Goal: Information Seeking & Learning: Learn about a topic

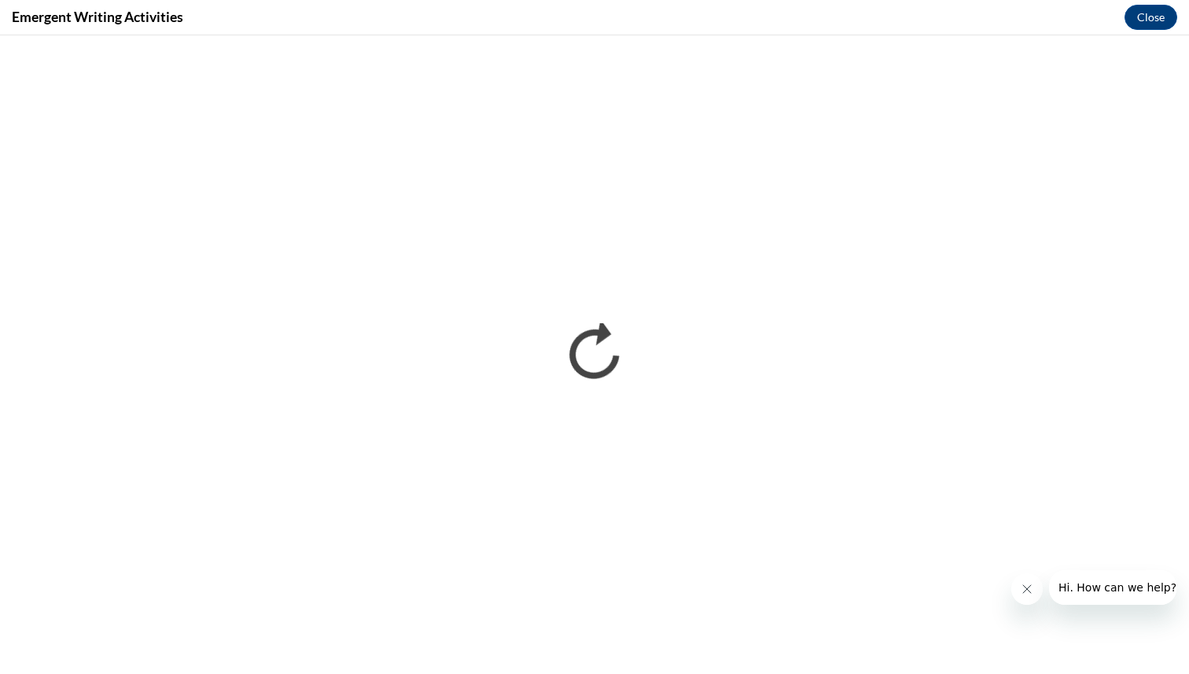
drag, startPoint x: 1189, startPoint y: 493, endPoint x: 1178, endPoint y: 639, distance: 146.7
click at [1178, 640] on iframe "</div></body> </html>" at bounding box center [594, 354] width 1189 height 639
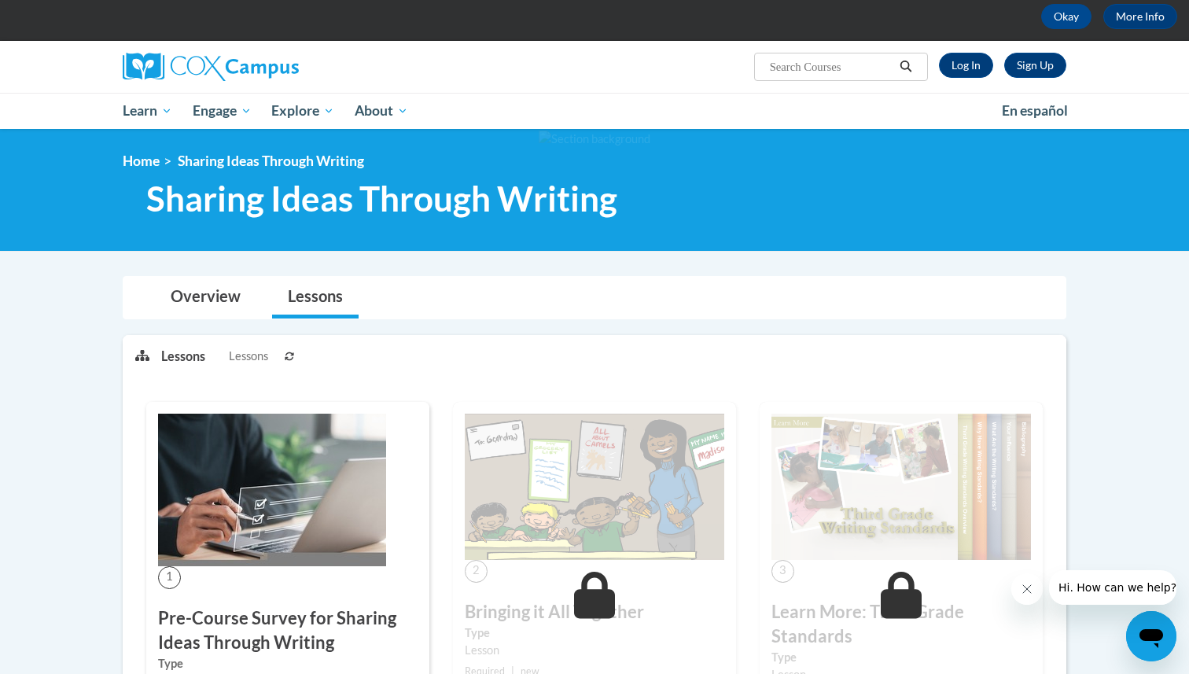
scroll to position [63, 0]
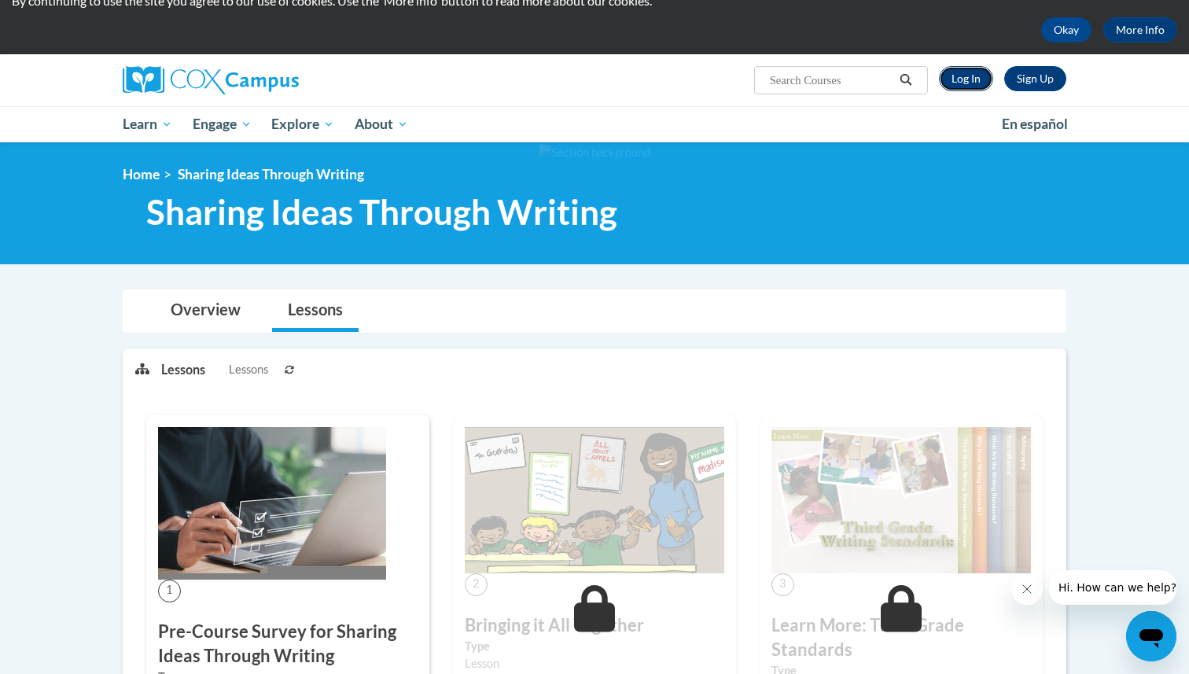
click at [975, 79] on link "Log In" at bounding box center [966, 78] width 54 height 25
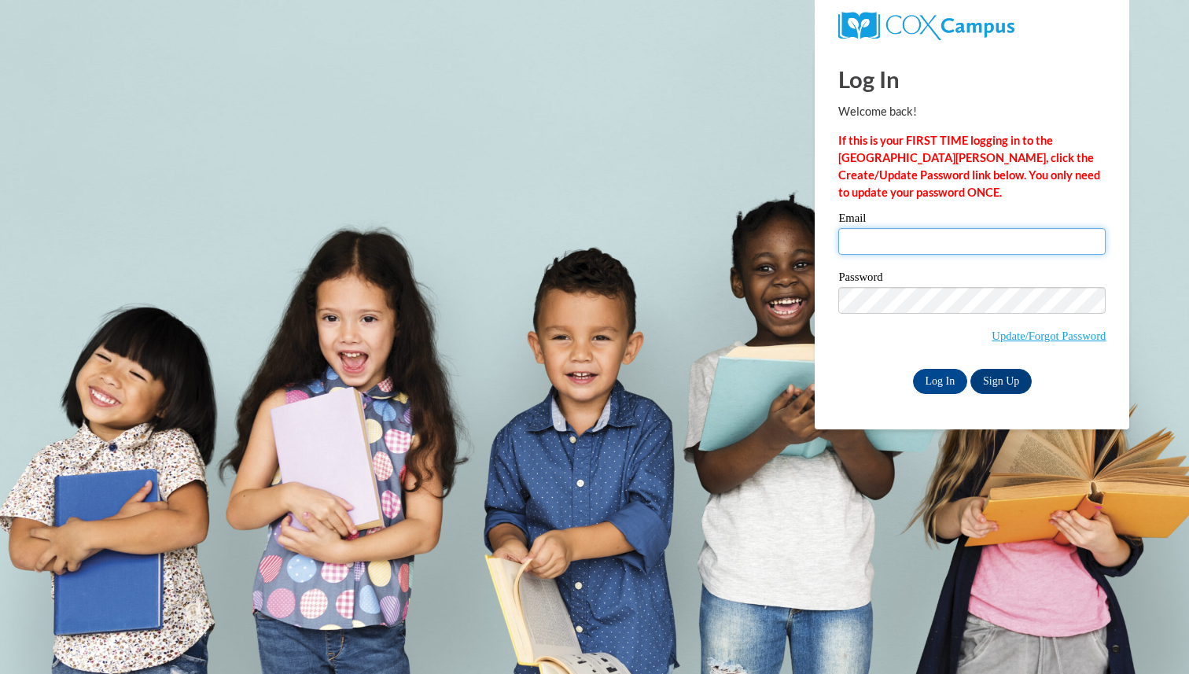
click at [897, 248] on input "Email" at bounding box center [971, 241] width 267 height 27
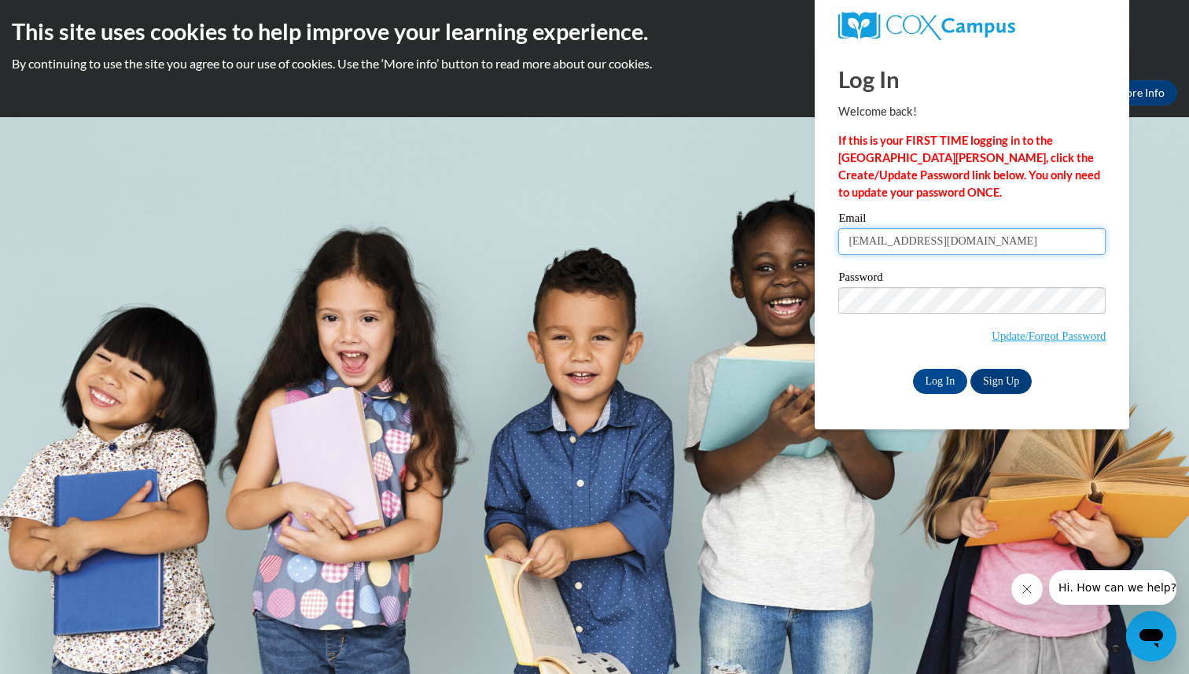
type input "nlarkin@crimson.ua.edu"
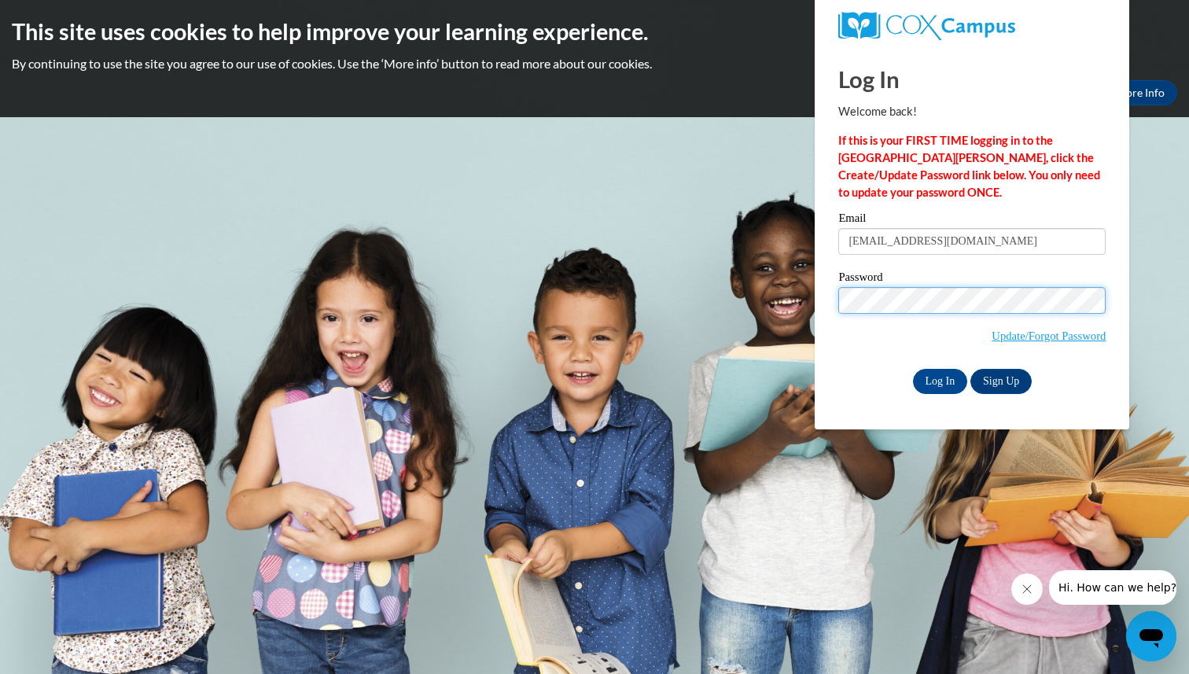
click at [913, 369] on input "Log In" at bounding box center [940, 381] width 55 height 25
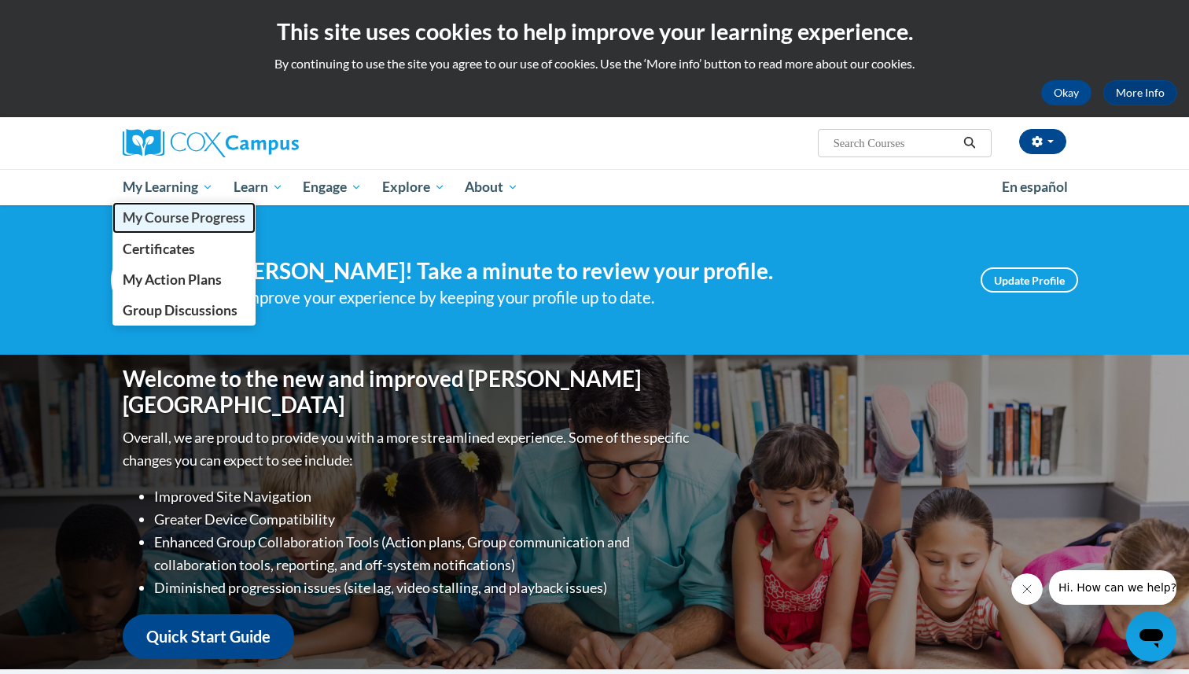
click at [171, 215] on span "My Course Progress" at bounding box center [184, 217] width 123 height 17
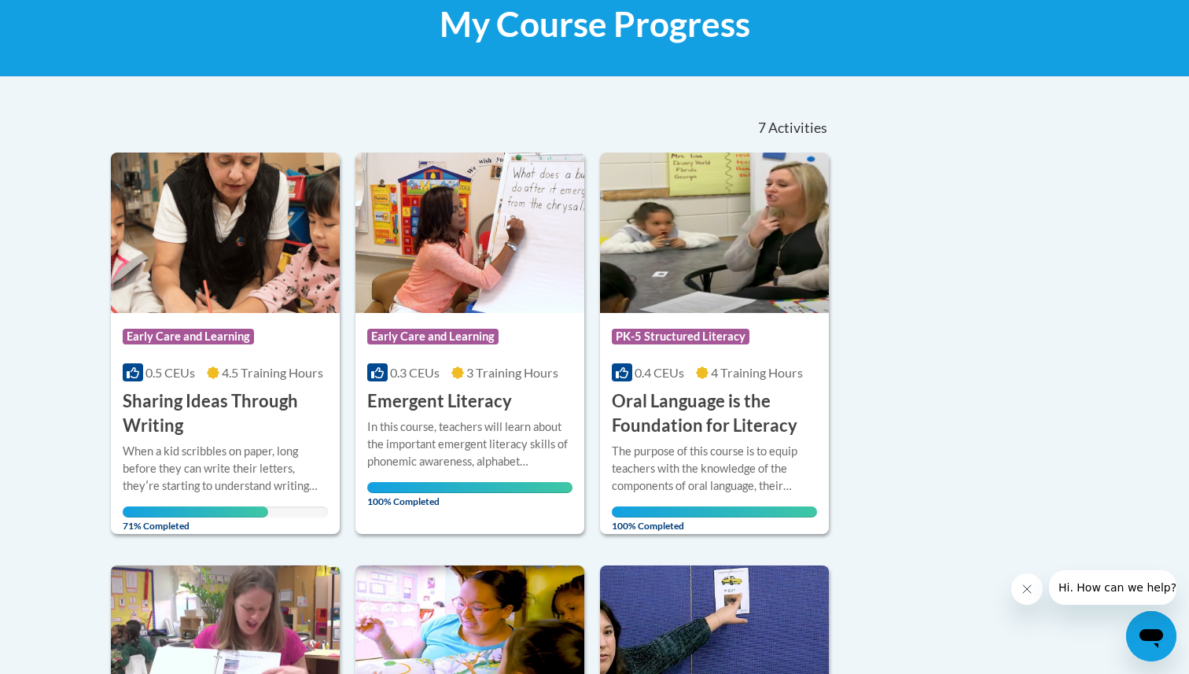
scroll to position [252, 0]
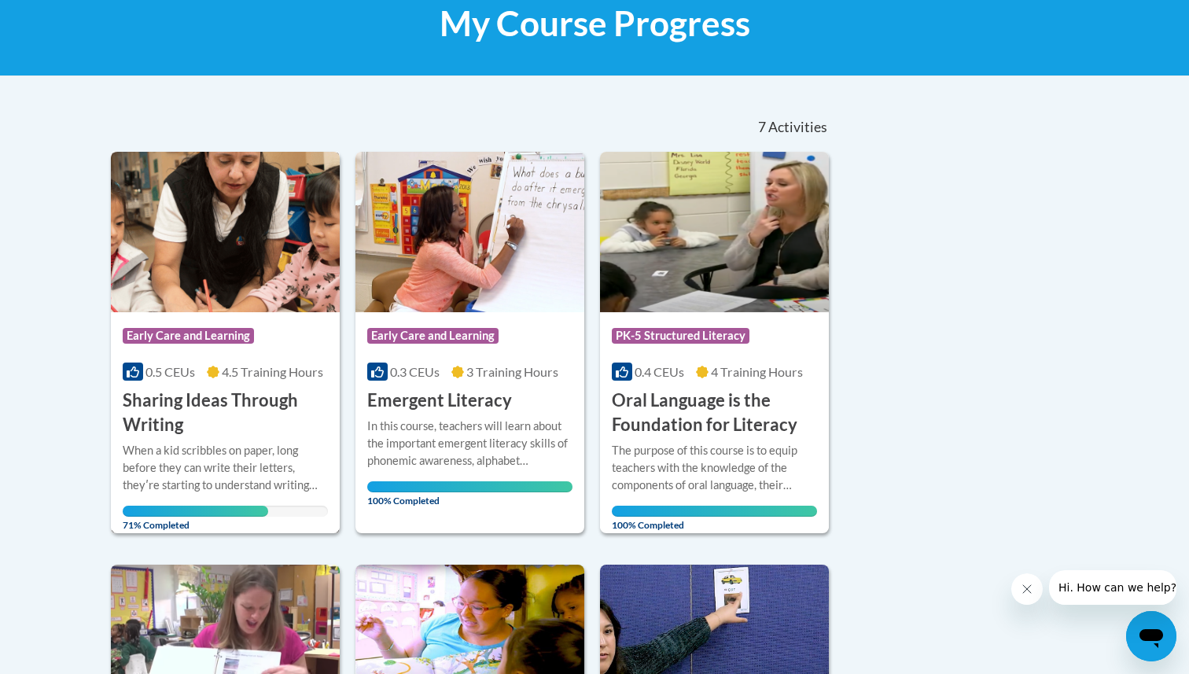
click at [186, 370] on span "0.5 CEUs" at bounding box center [171, 371] width 50 height 15
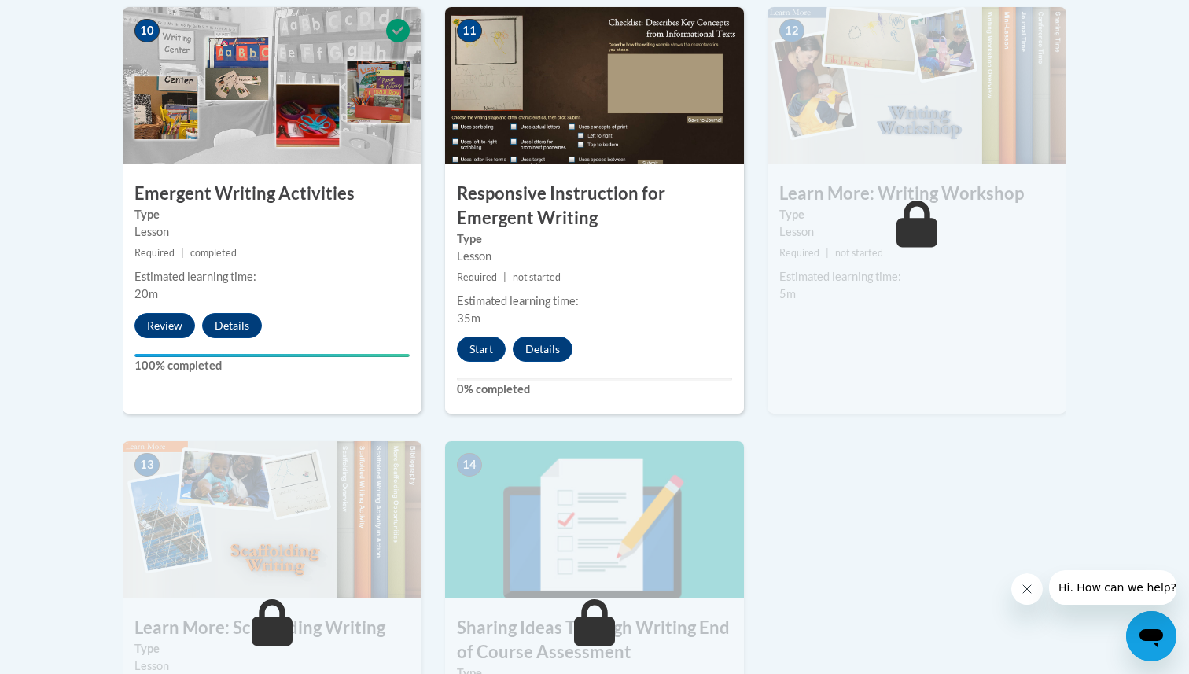
scroll to position [1825, 0]
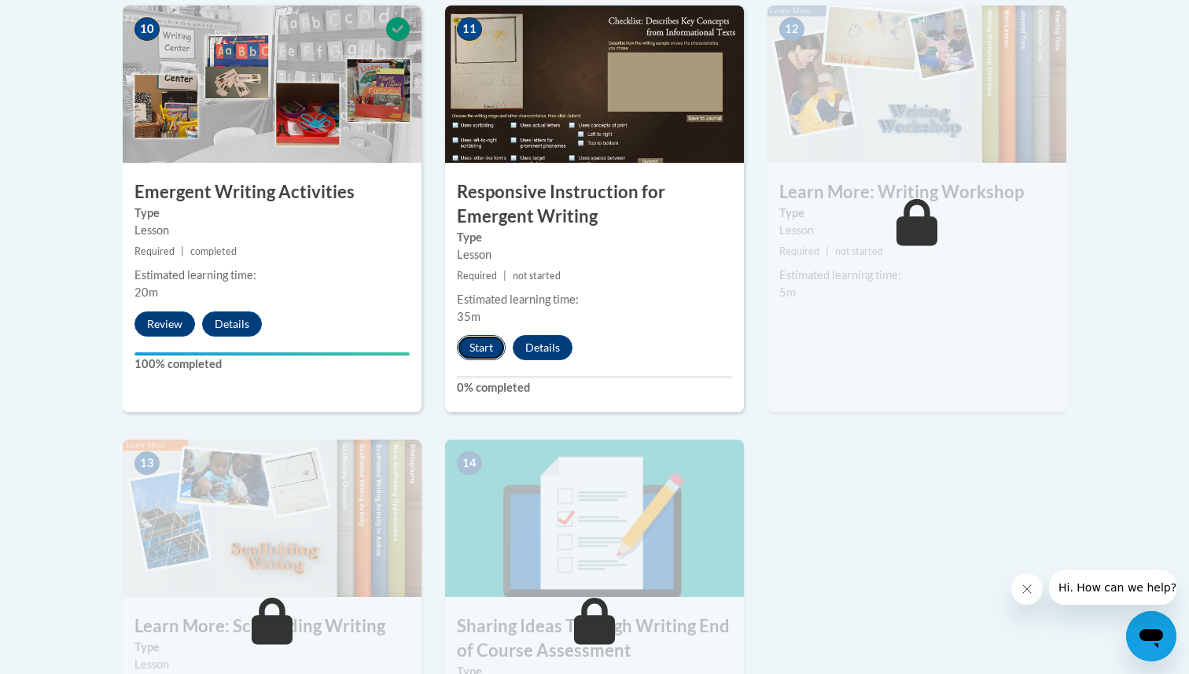
click at [479, 335] on button "Start" at bounding box center [481, 347] width 49 height 25
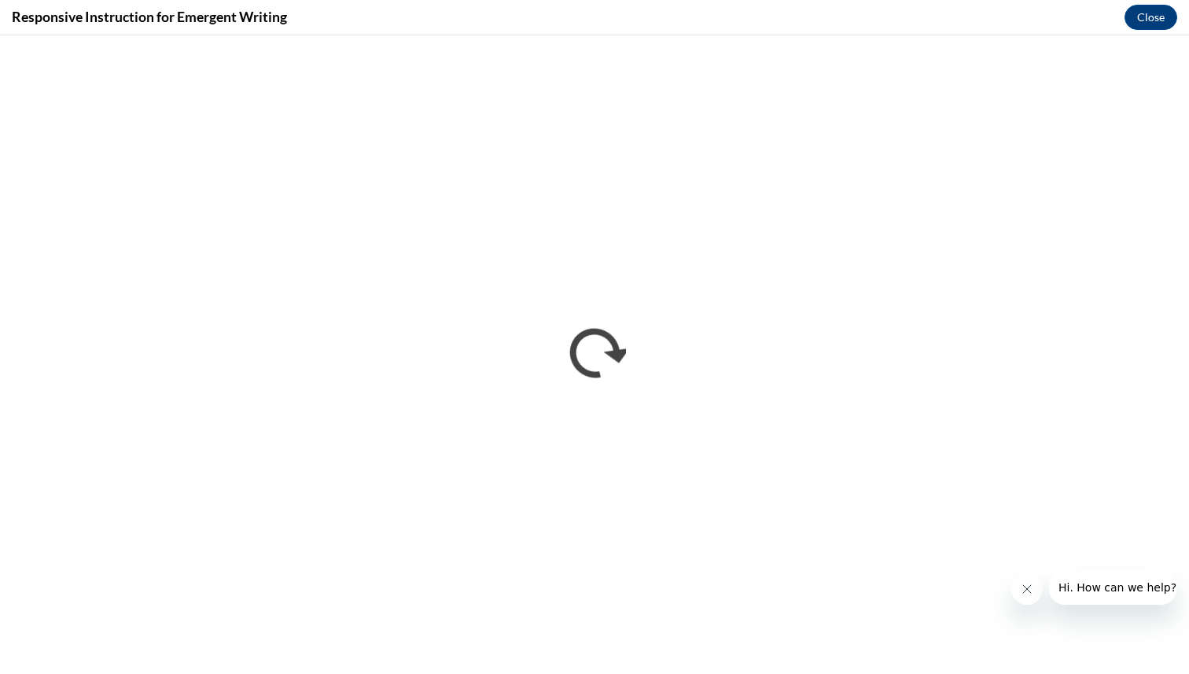
scroll to position [0, 0]
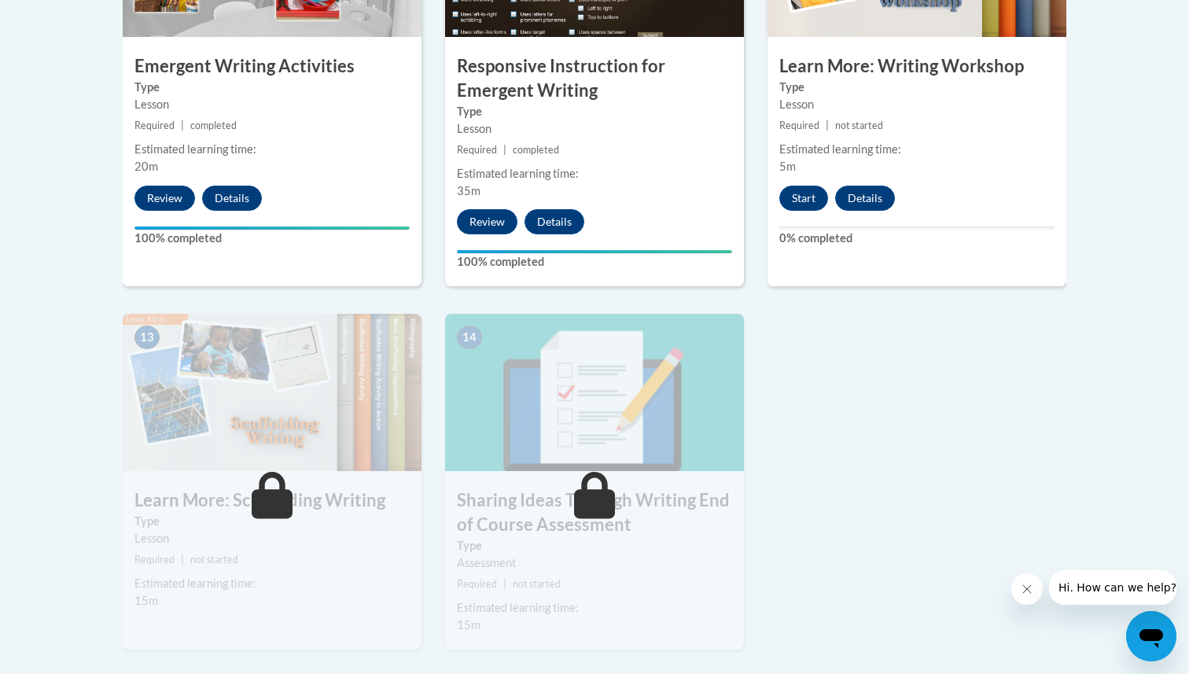
scroll to position [1982, 0]
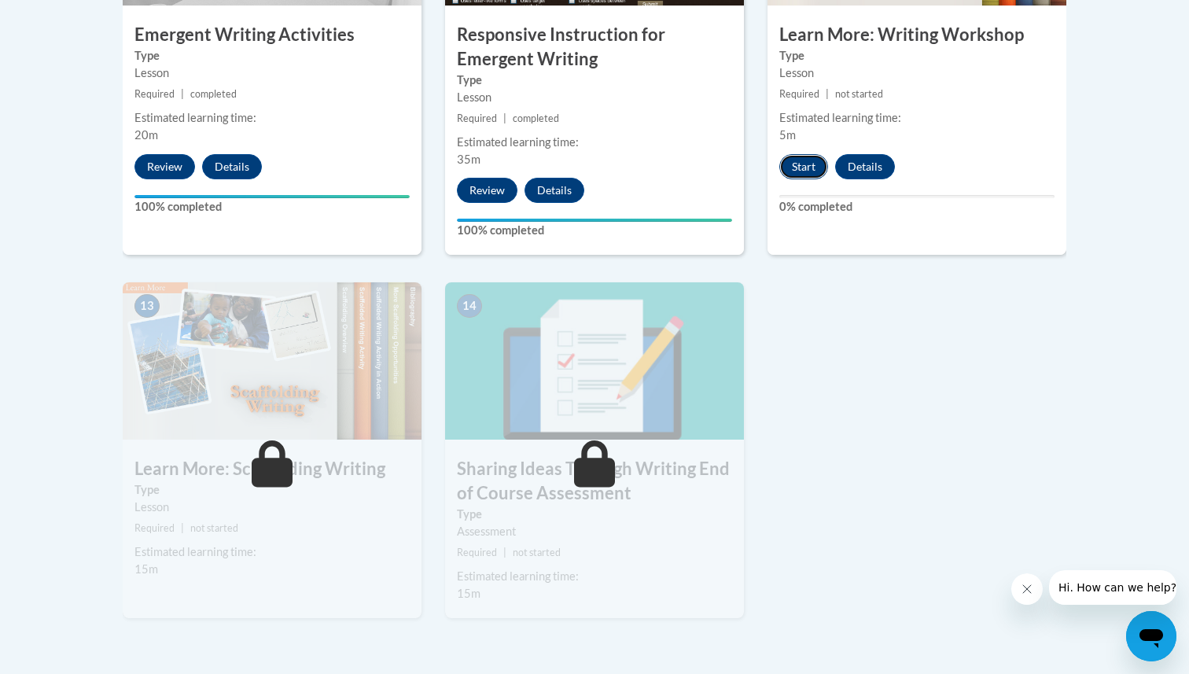
click at [808, 154] on button "Start" at bounding box center [804, 166] width 49 height 25
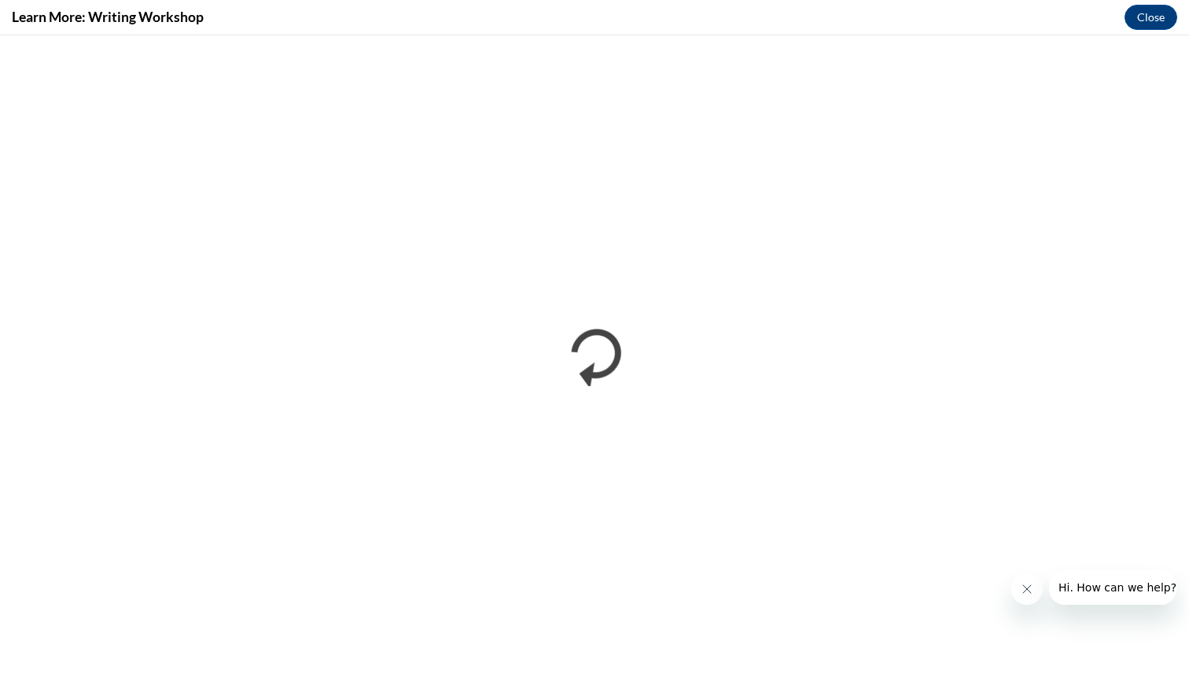
scroll to position [0, 0]
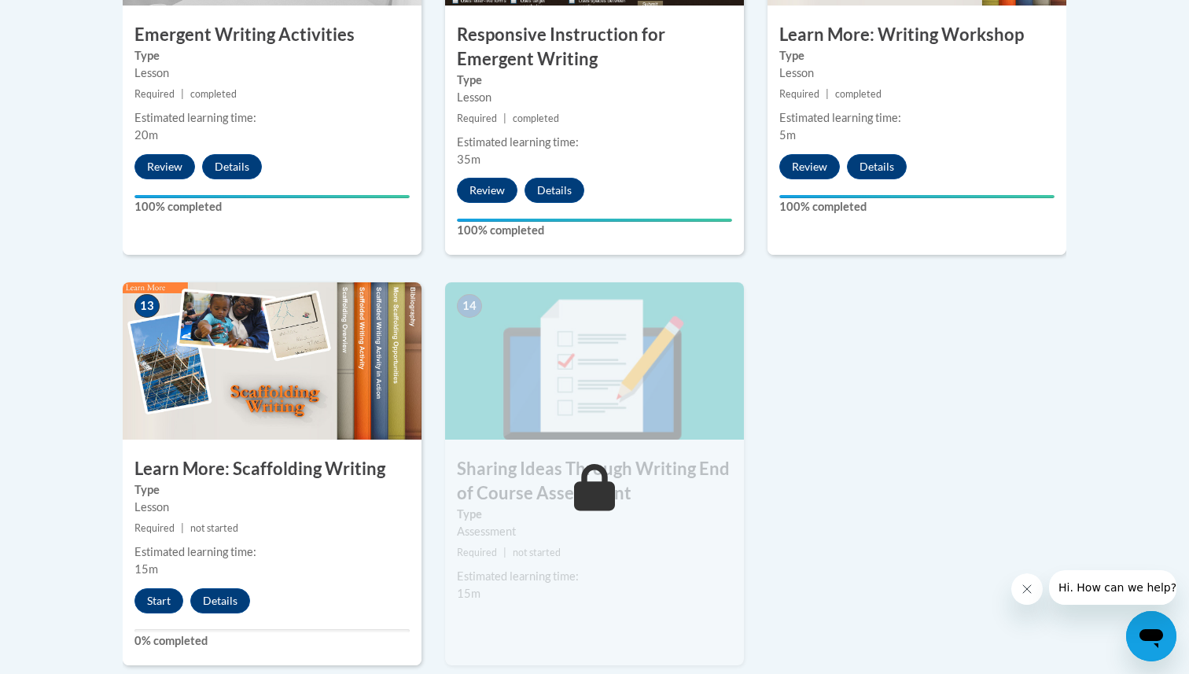
scroll to position [2014, 0]
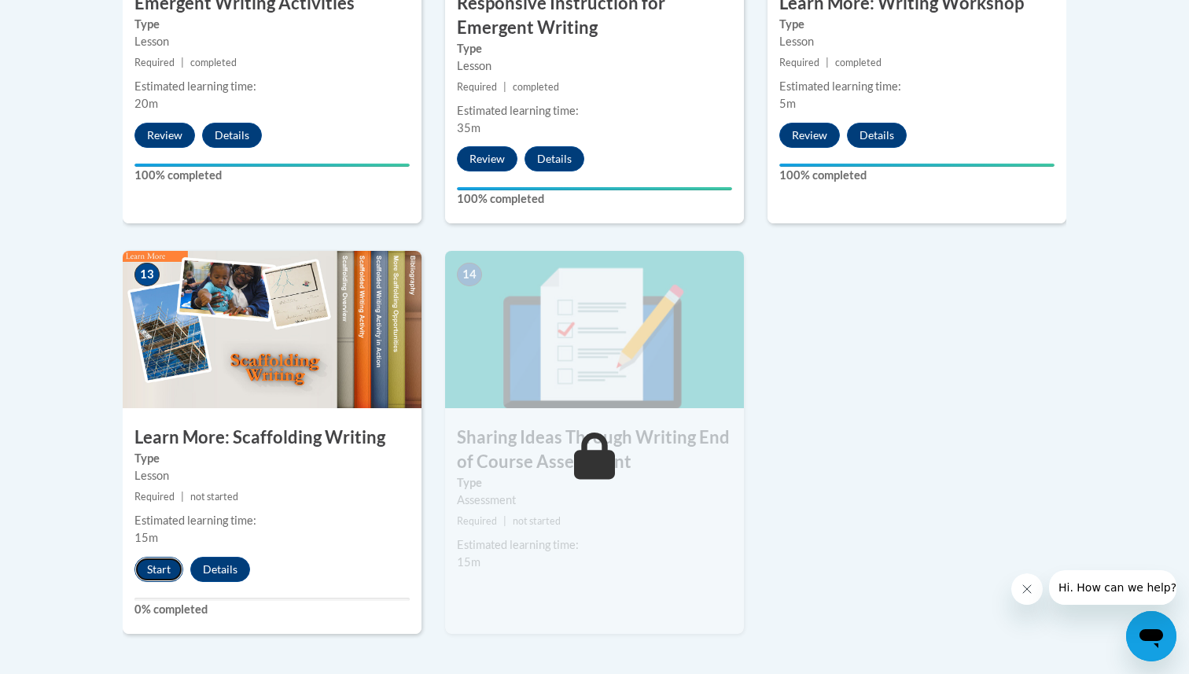
click at [166, 557] on button "Start" at bounding box center [159, 569] width 49 height 25
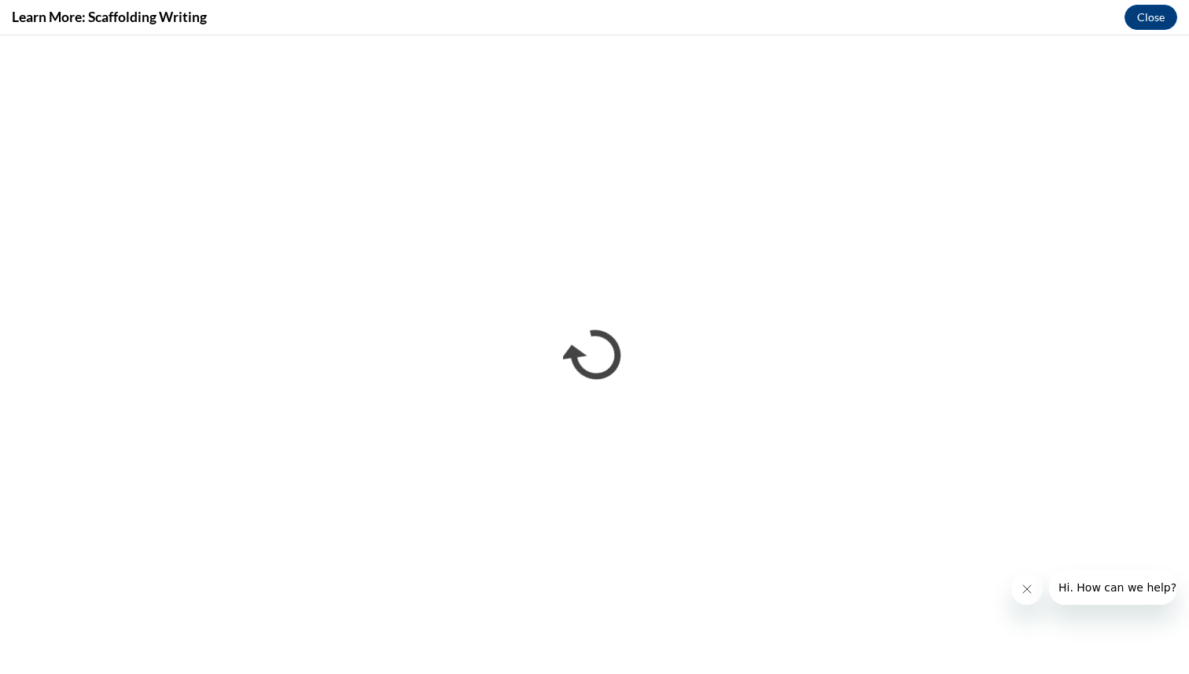
scroll to position [0, 0]
click at [1189, 499] on iframe "</div></body> </html>" at bounding box center [594, 354] width 1189 height 639
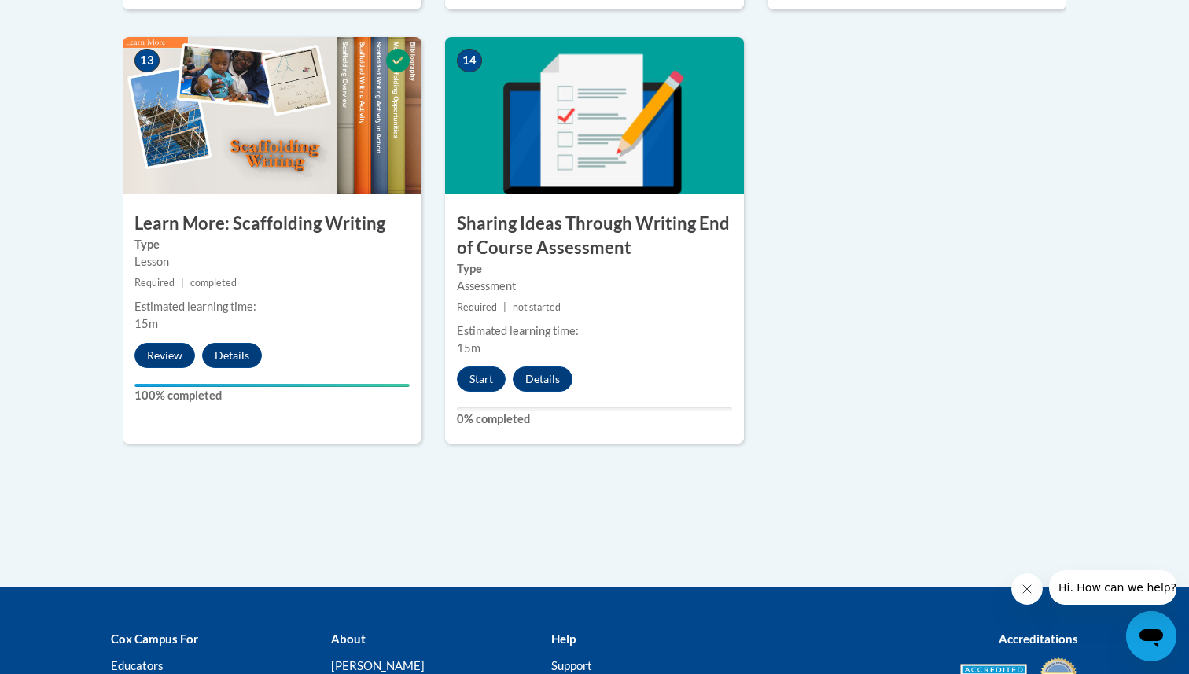
scroll to position [2234, 0]
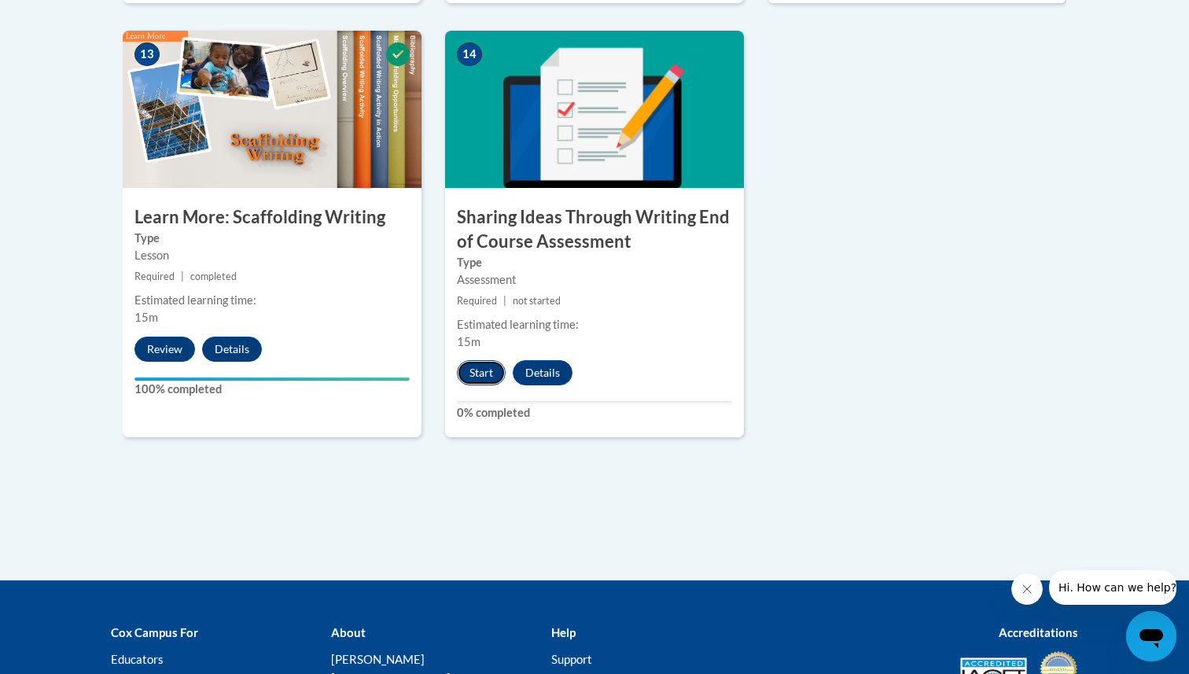
click at [490, 360] on button "Start" at bounding box center [481, 372] width 49 height 25
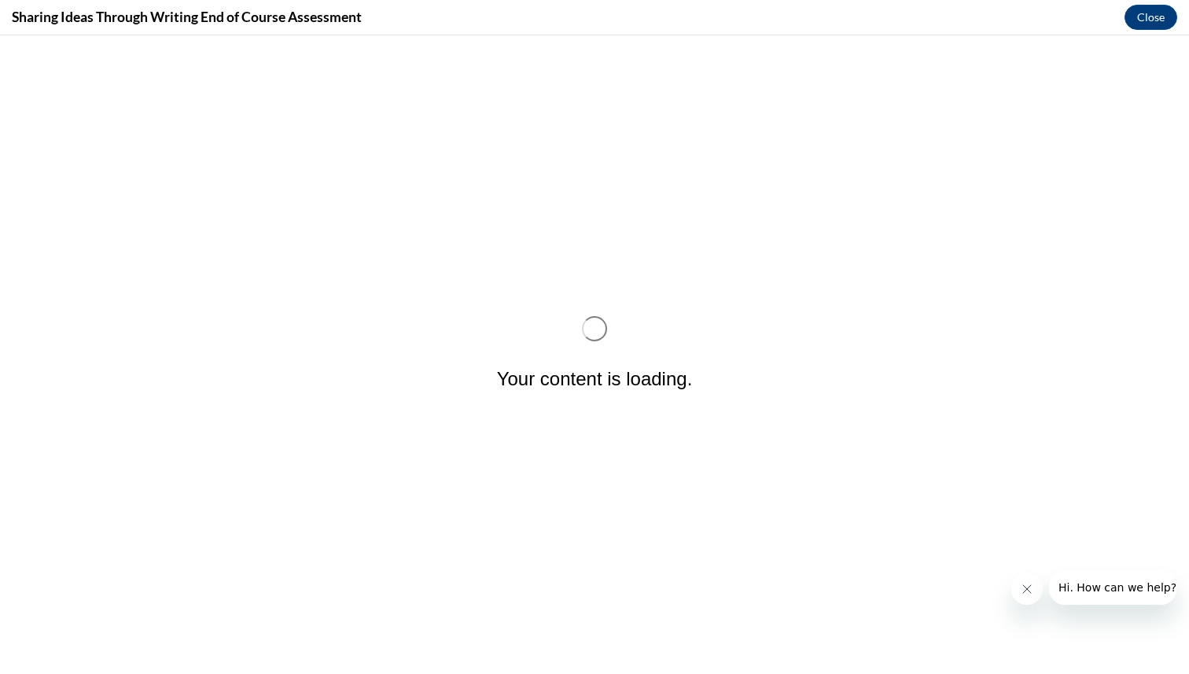
scroll to position [0, 0]
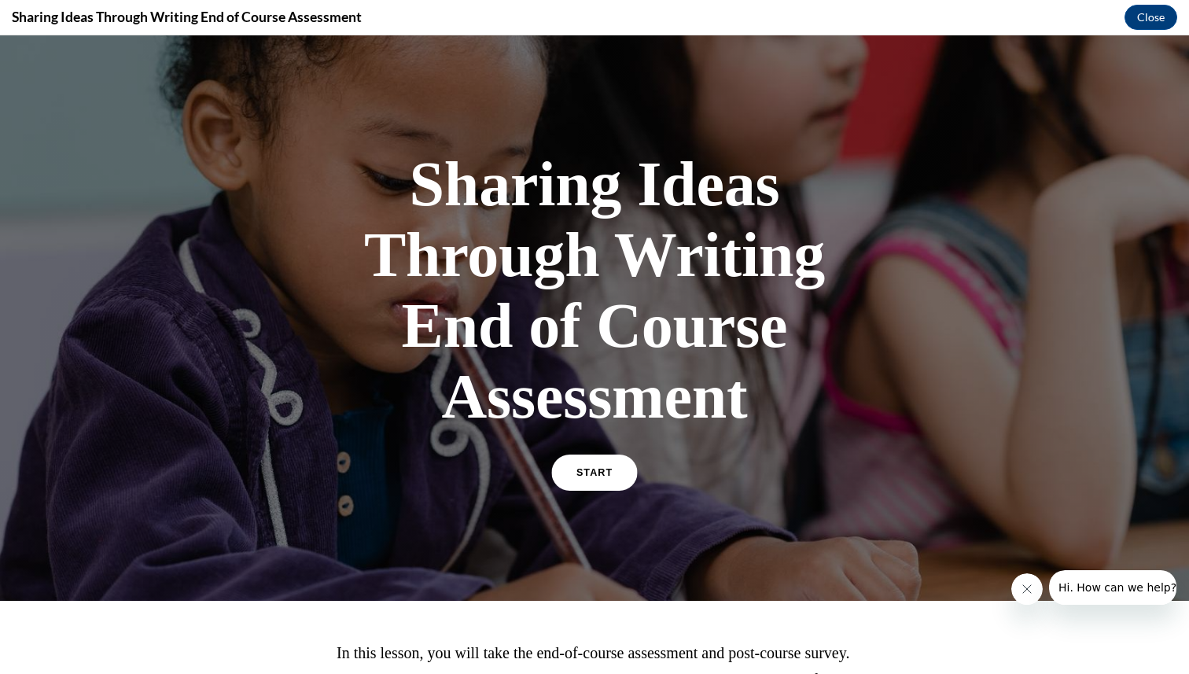
click at [607, 466] on link "START" at bounding box center [594, 473] width 86 height 36
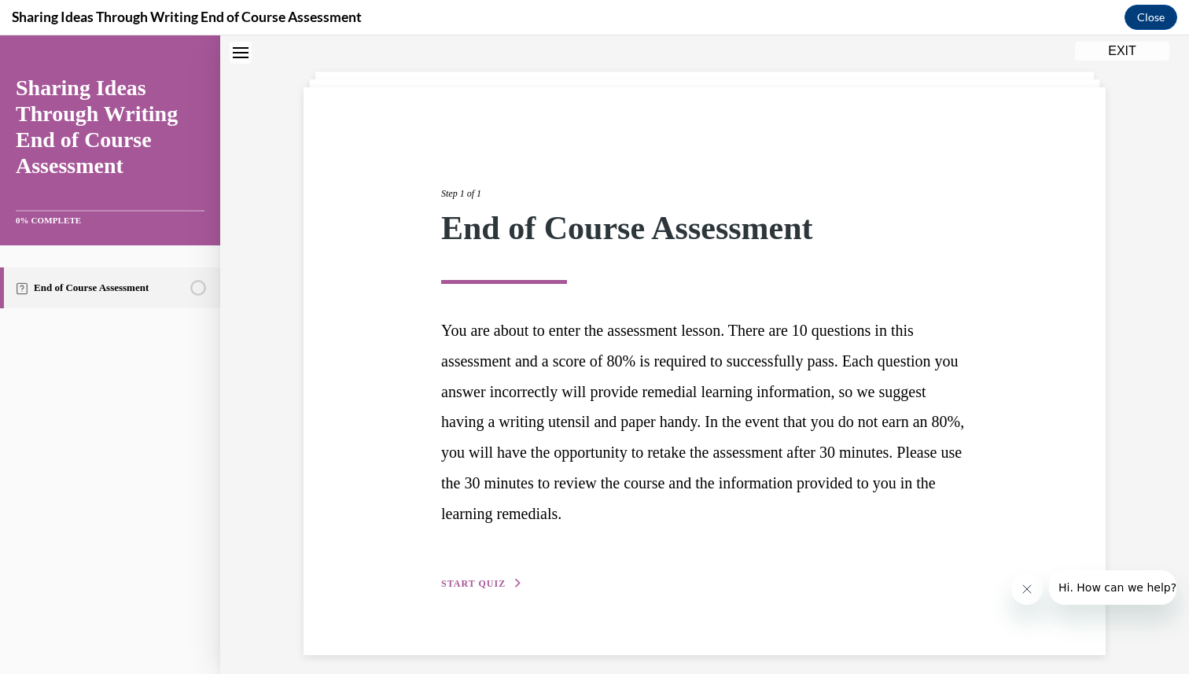
scroll to position [80, 0]
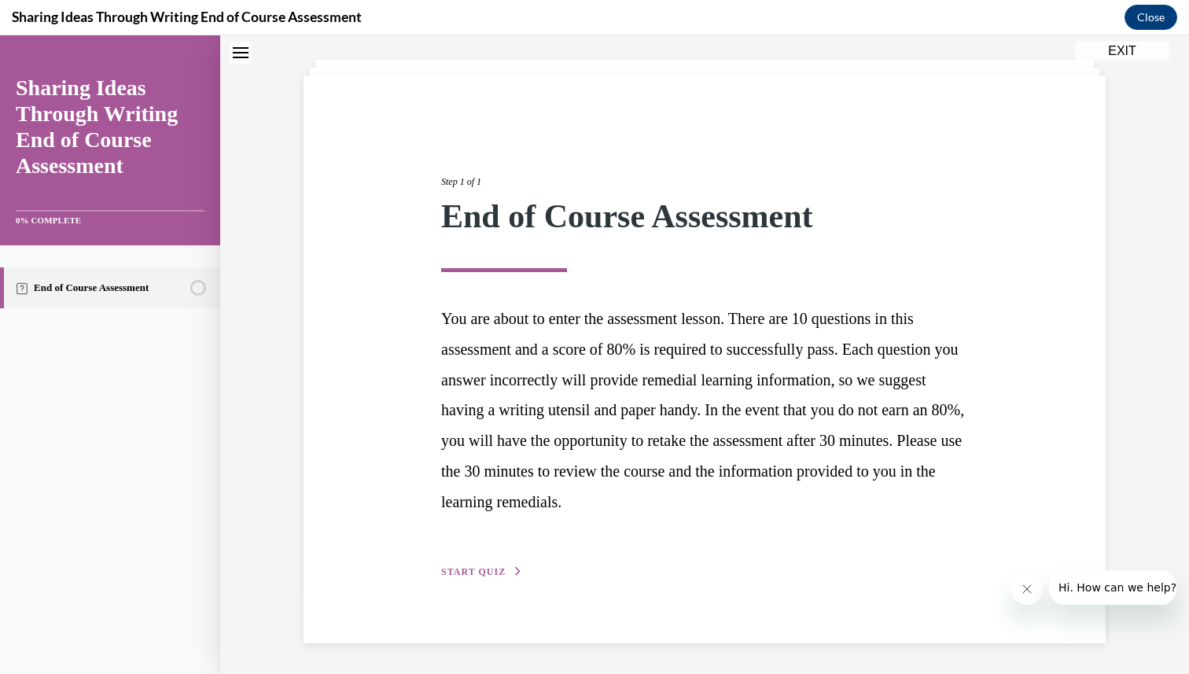
click at [484, 572] on span "START QUIZ" at bounding box center [473, 571] width 64 height 11
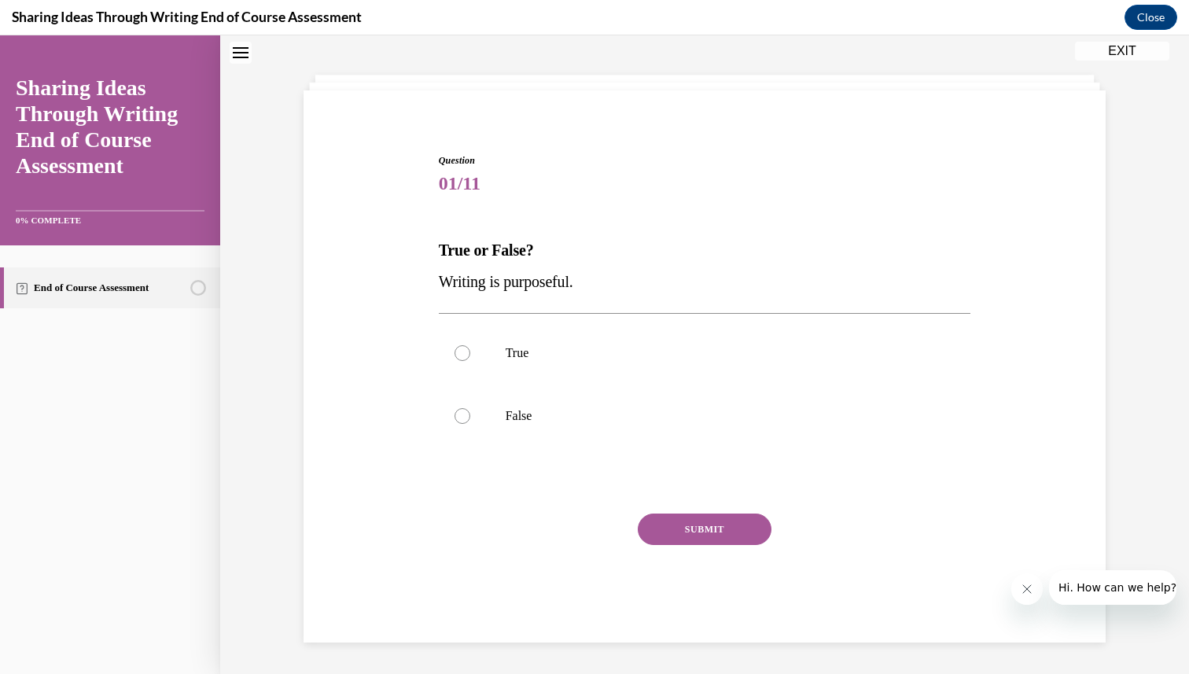
scroll to position [65, 0]
click at [519, 370] on label "True" at bounding box center [705, 353] width 533 height 63
click at [470, 361] on input "True" at bounding box center [463, 353] width 16 height 16
radio input "true"
click at [694, 533] on button "SUBMIT" at bounding box center [705, 529] width 134 height 31
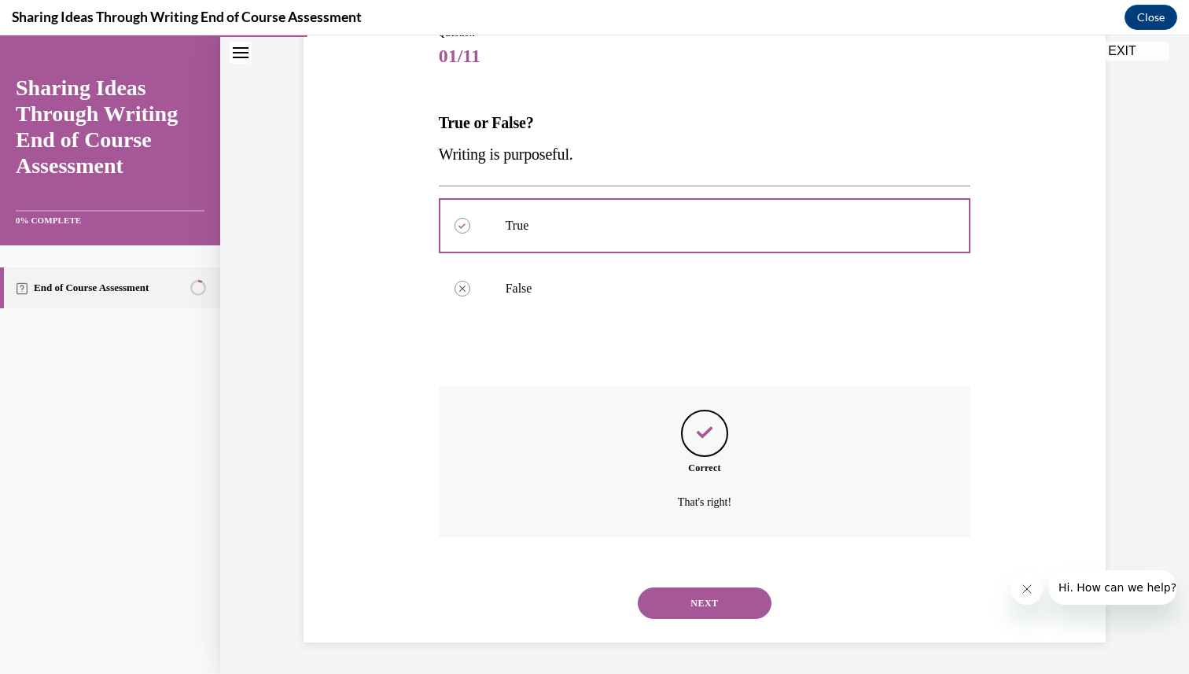
click at [738, 596] on button "NEXT" at bounding box center [705, 603] width 134 height 31
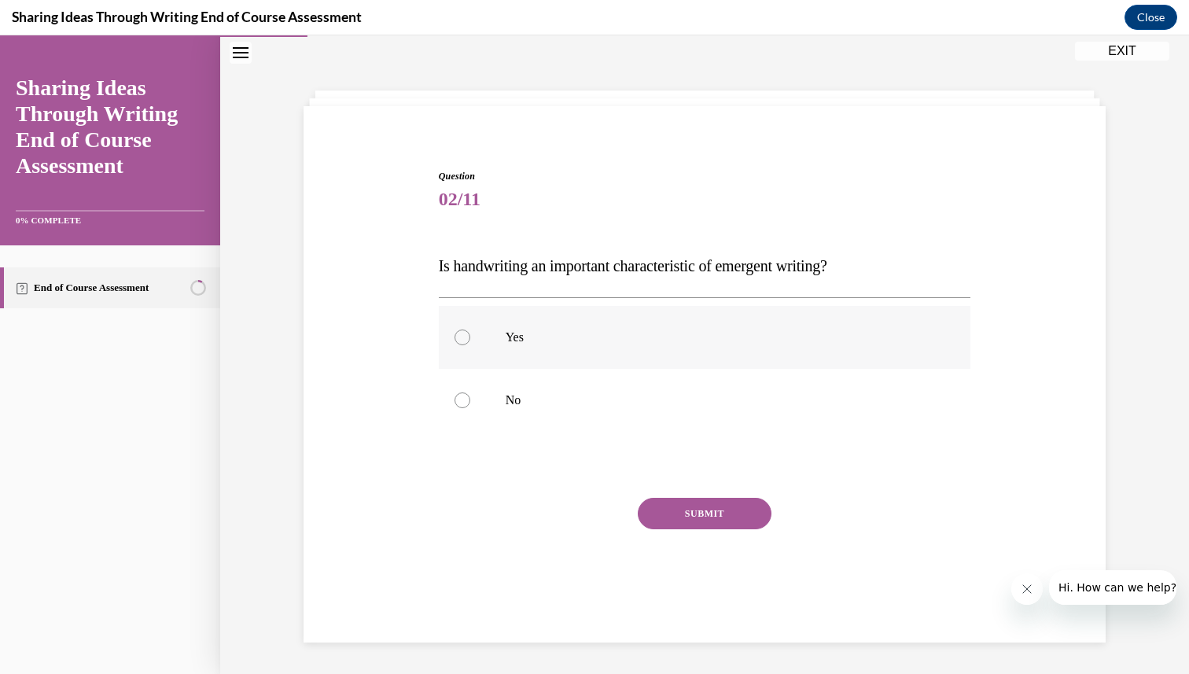
click at [647, 323] on label "Yes" at bounding box center [705, 337] width 533 height 63
click at [470, 330] on input "Yes" at bounding box center [463, 338] width 16 height 16
radio input "true"
click at [688, 510] on button "SUBMIT" at bounding box center [705, 513] width 134 height 31
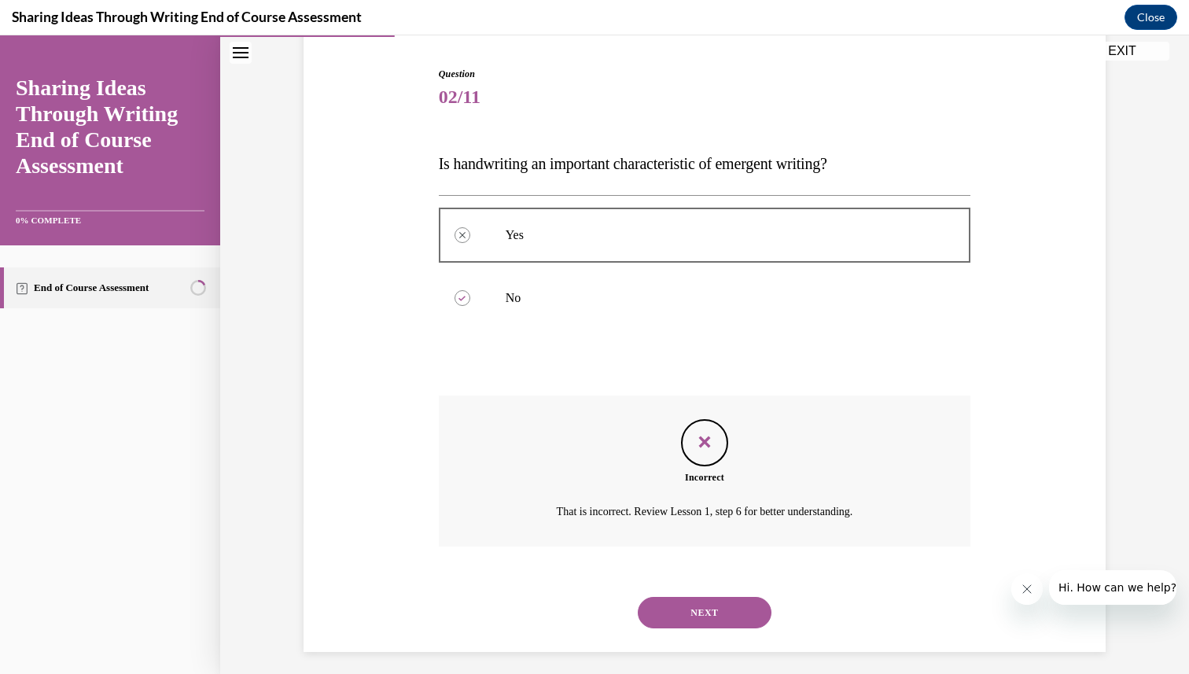
scroll to position [161, 0]
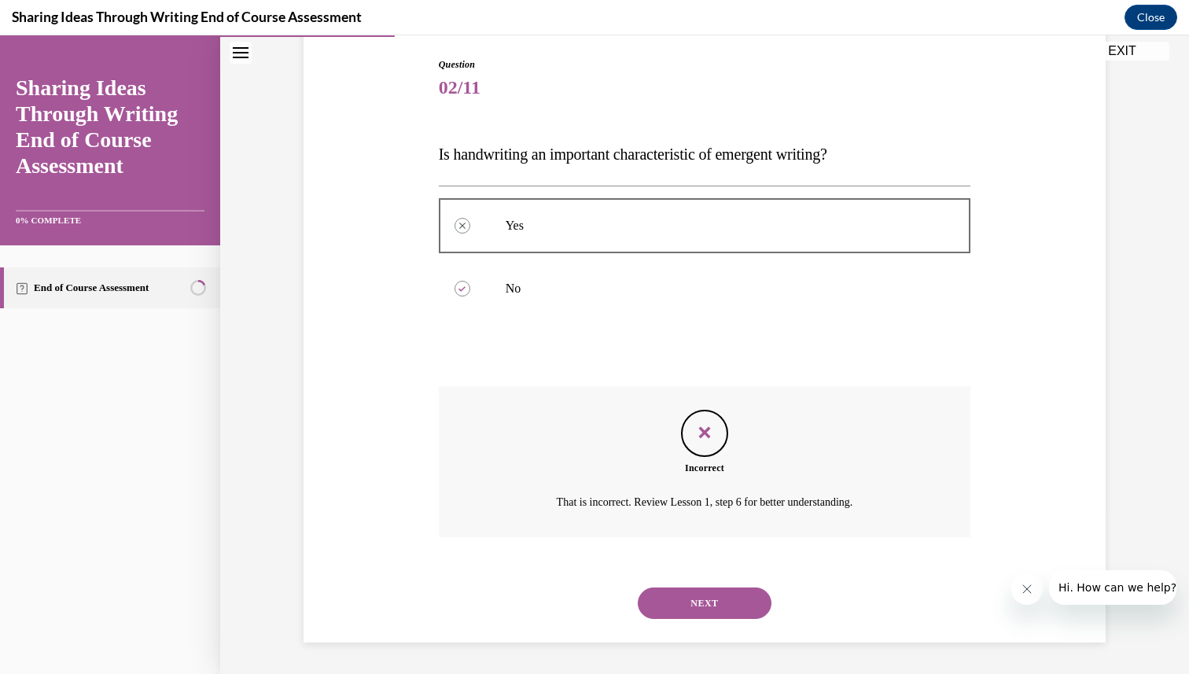
click at [692, 592] on button "NEXT" at bounding box center [705, 603] width 134 height 31
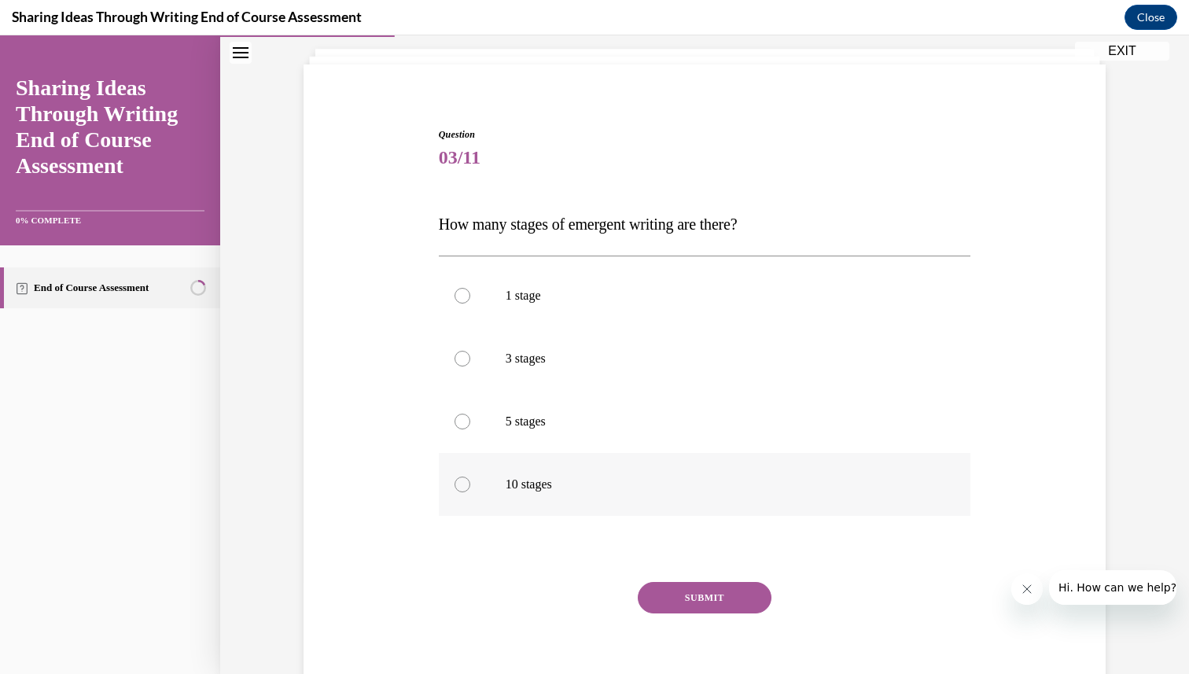
scroll to position [81, 0]
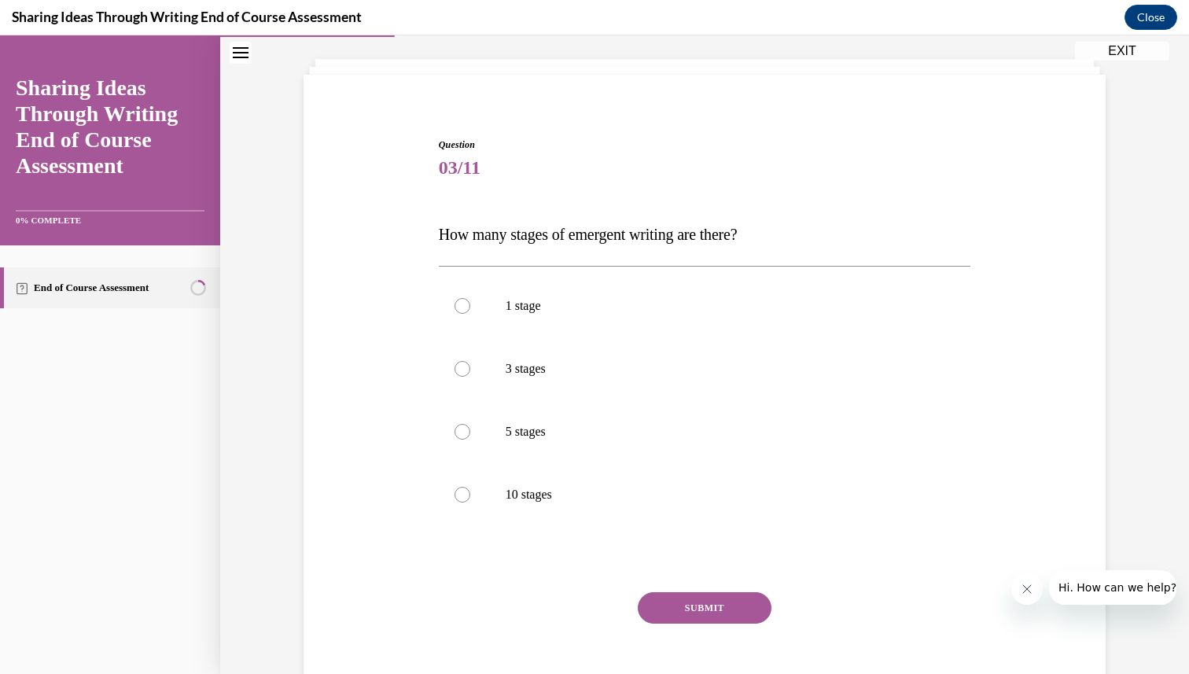
click at [659, 240] on span "How many stages of emergent writing are there?" at bounding box center [588, 234] width 299 height 17
click at [659, 239] on span "How many stages of emergent writing are there?" at bounding box center [588, 234] width 299 height 17
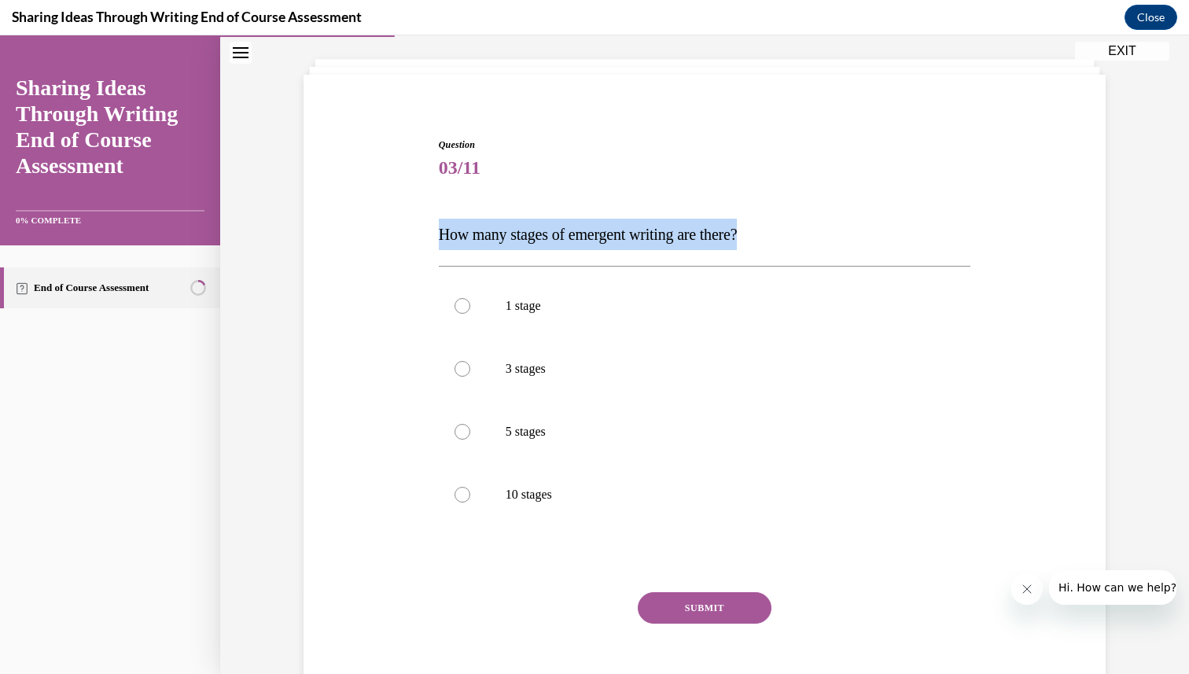
click at [659, 239] on span "How many stages of emergent writing are there?" at bounding box center [588, 234] width 299 height 17
copy span "How many stages of emergent writing are there?"
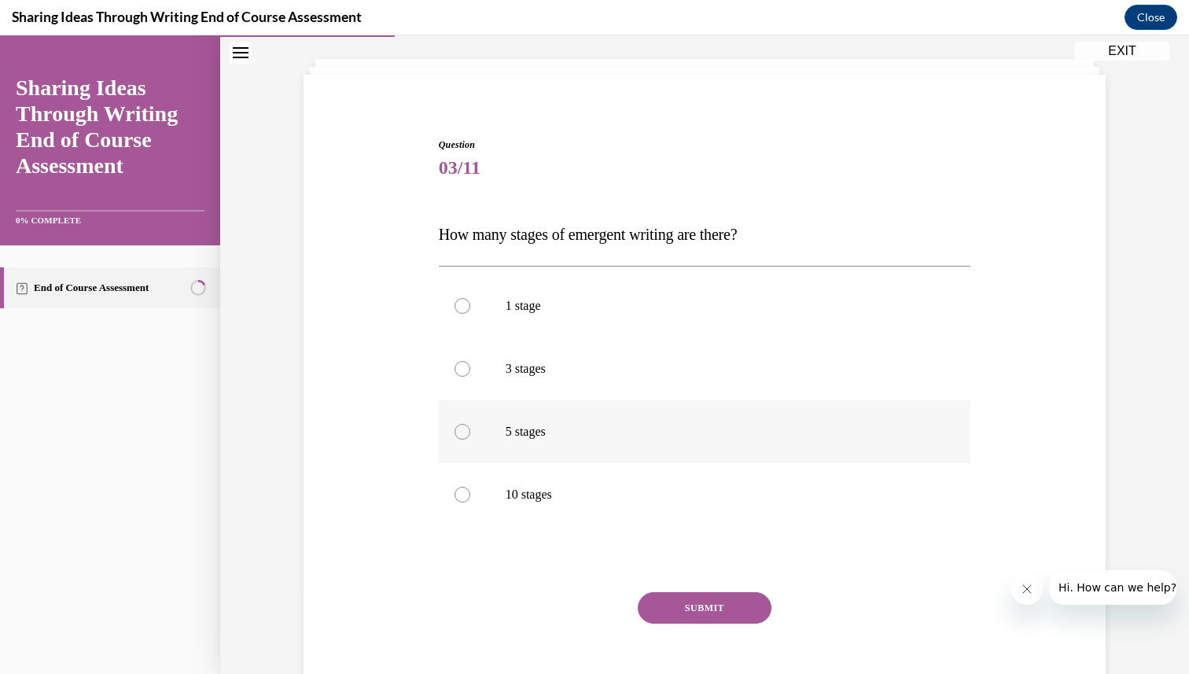
click at [588, 424] on p "5 stages" at bounding box center [719, 432] width 426 height 16
click at [470, 424] on input "5 stages" at bounding box center [463, 432] width 16 height 16
radio input "true"
click at [686, 606] on button "SUBMIT" at bounding box center [705, 607] width 134 height 31
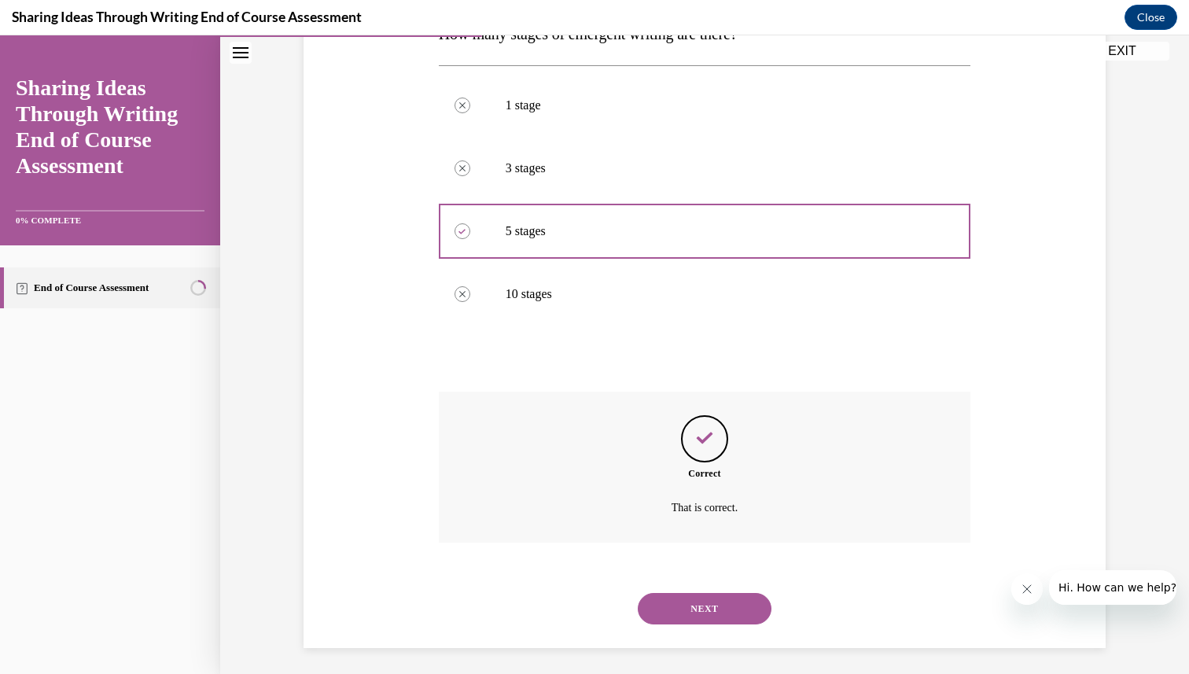
scroll to position [287, 0]
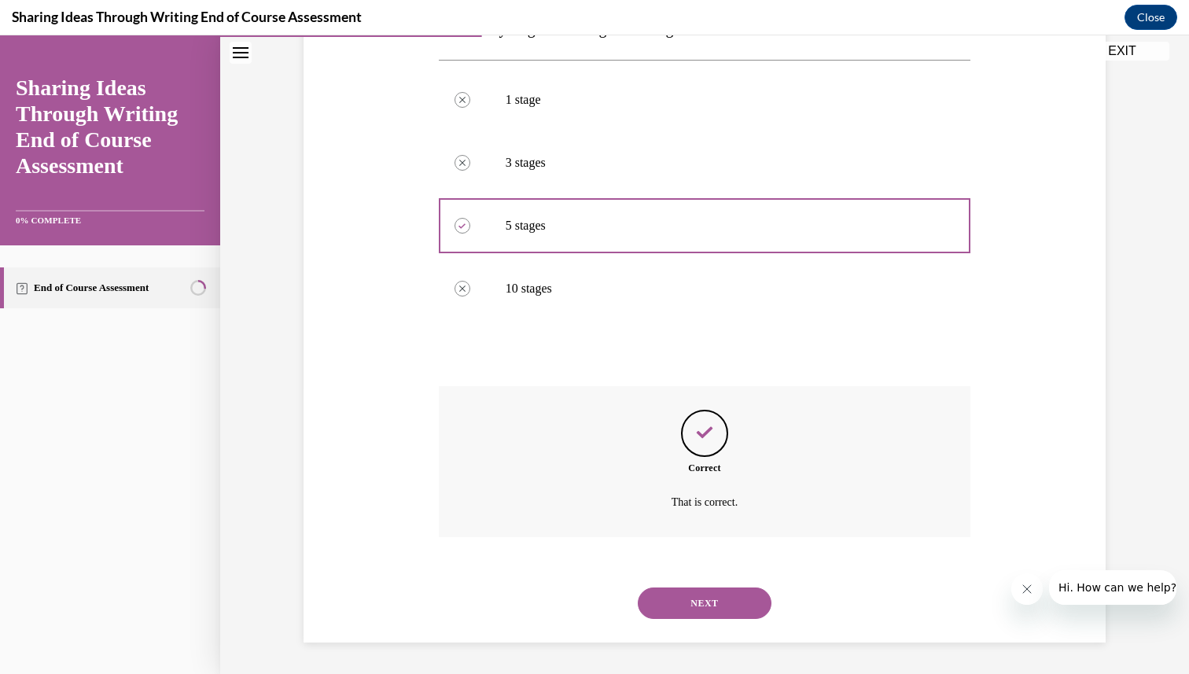
click at [686, 605] on button "NEXT" at bounding box center [705, 603] width 134 height 31
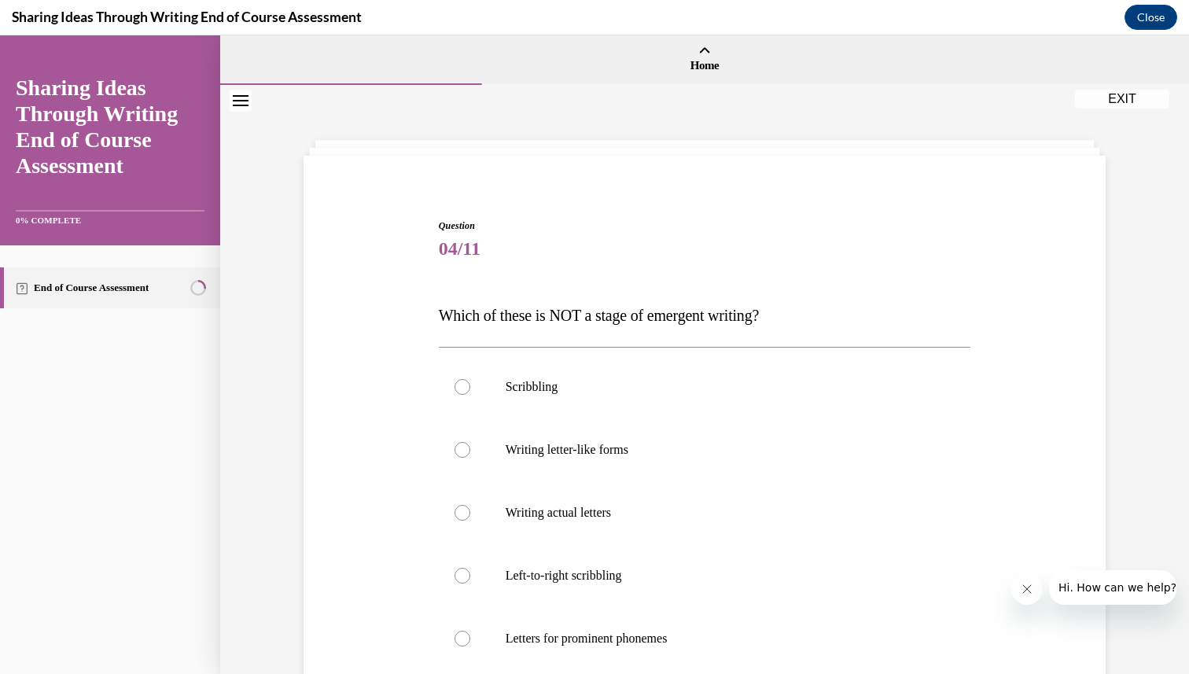
click at [572, 315] on span "Which of these is NOT a stage of emergent writing?" at bounding box center [599, 315] width 320 height 17
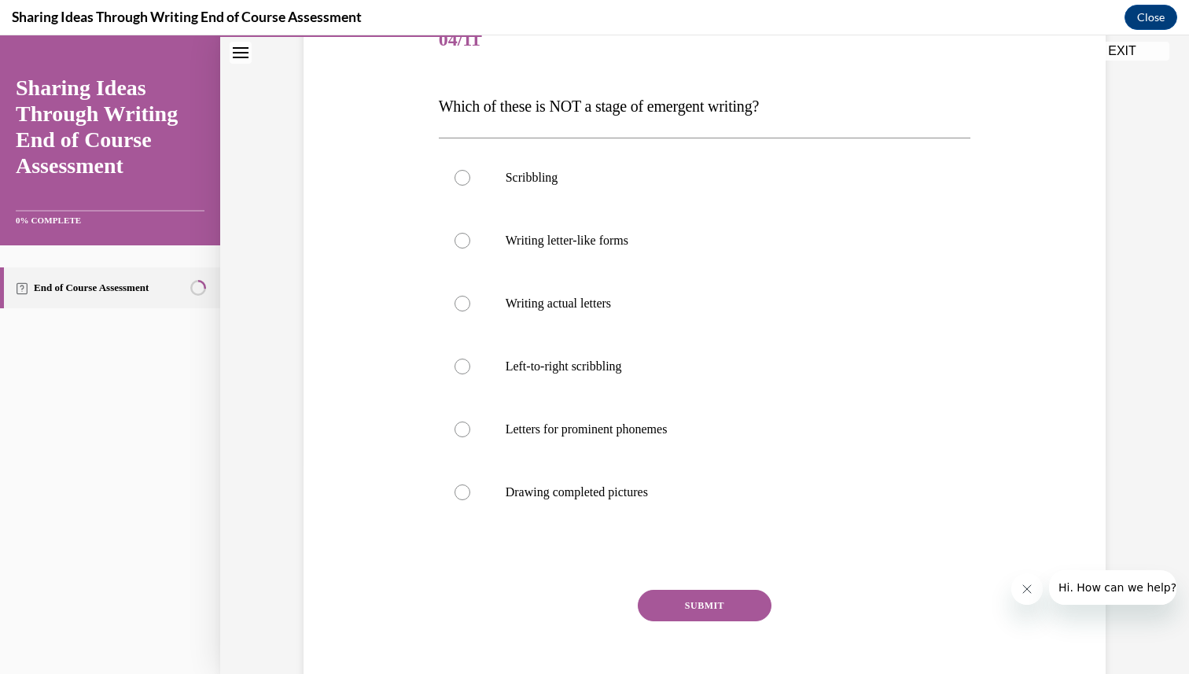
scroll to position [220, 0]
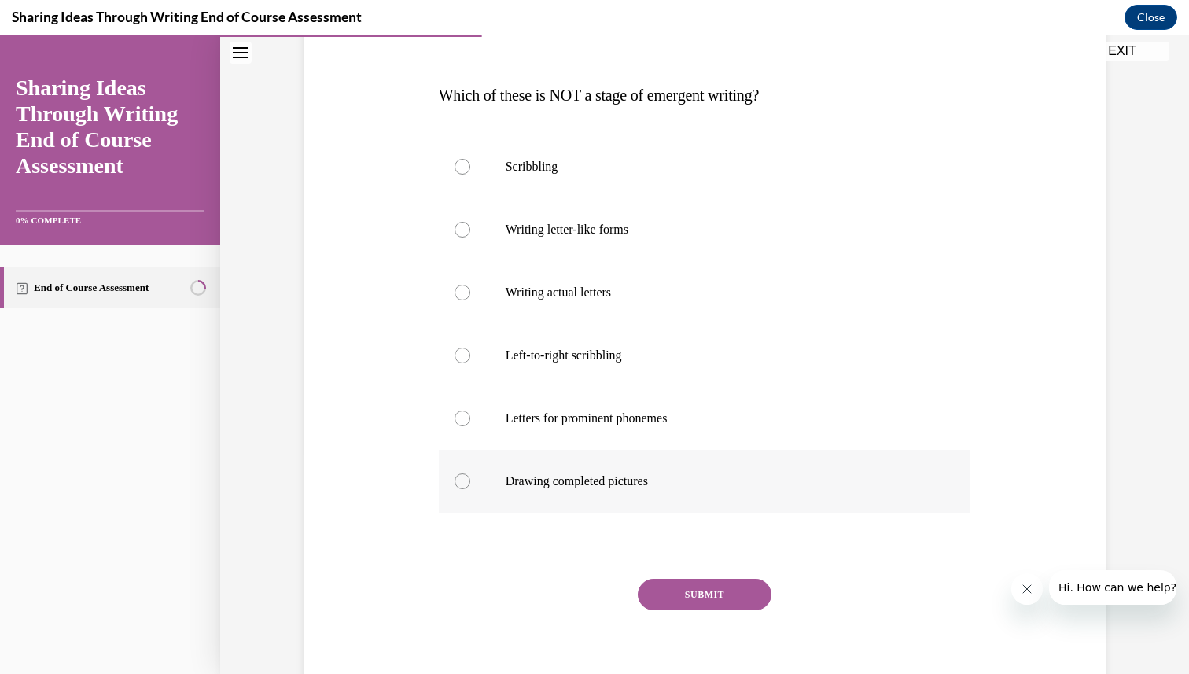
click at [597, 482] on p "Drawing completed pictures" at bounding box center [719, 482] width 426 height 16
click at [470, 482] on input "Drawing completed pictures" at bounding box center [463, 482] width 16 height 16
radio input "true"
click at [737, 601] on button "SUBMIT" at bounding box center [705, 594] width 134 height 31
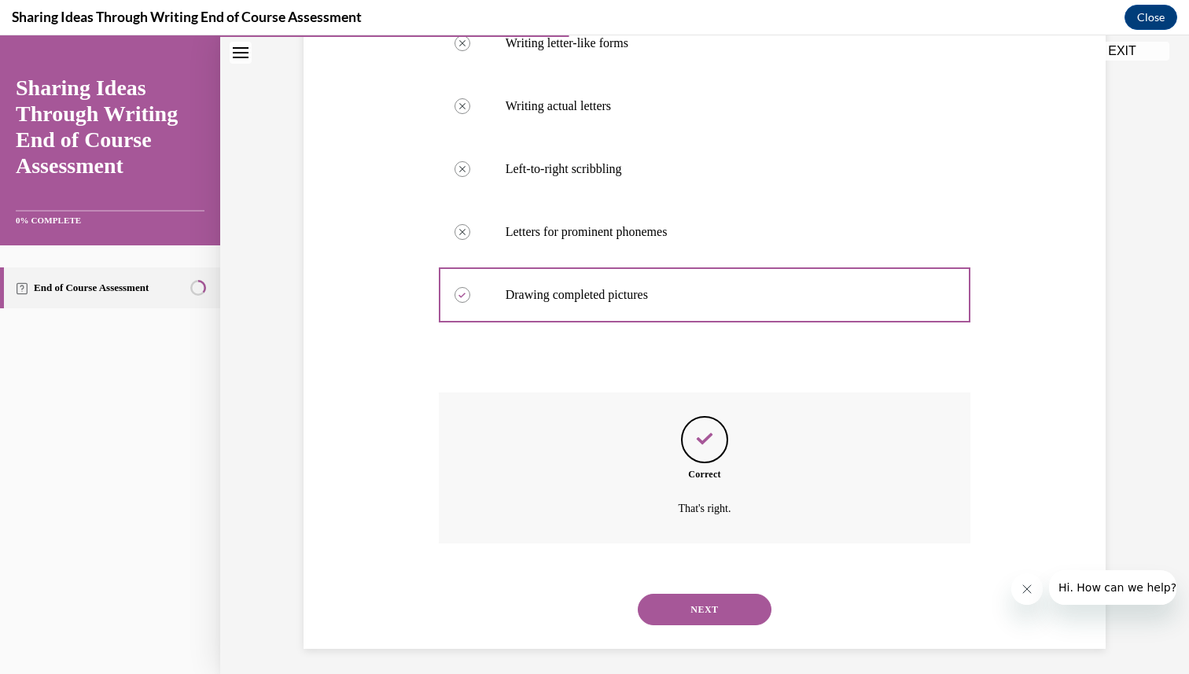
scroll to position [413, 0]
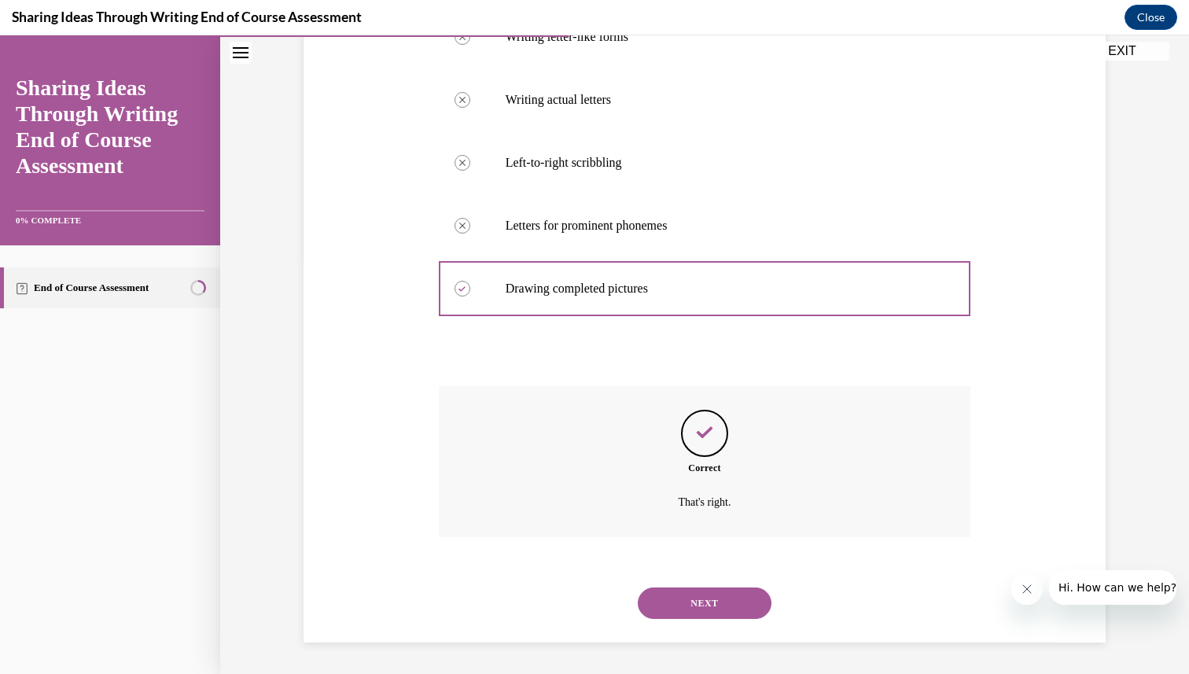
click at [737, 601] on button "NEXT" at bounding box center [705, 603] width 134 height 31
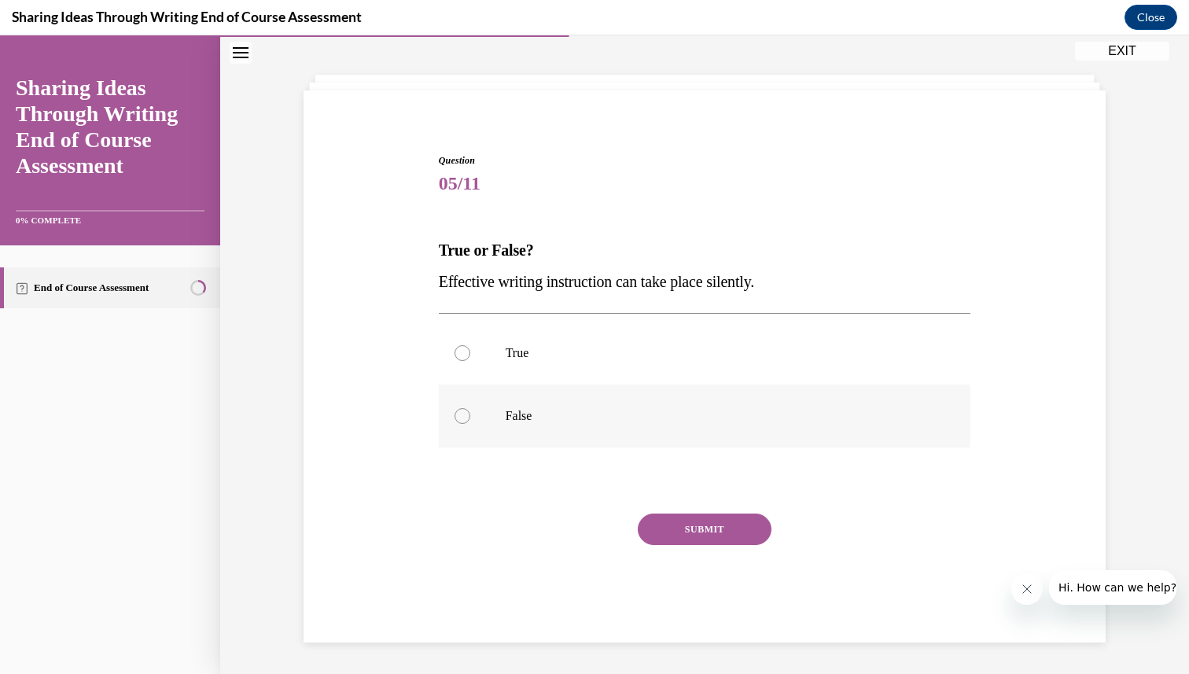
click at [558, 403] on label "False" at bounding box center [705, 416] width 533 height 63
click at [470, 408] on input "False" at bounding box center [463, 416] width 16 height 16
radio input "true"
click at [697, 539] on button "SUBMIT" at bounding box center [705, 529] width 134 height 31
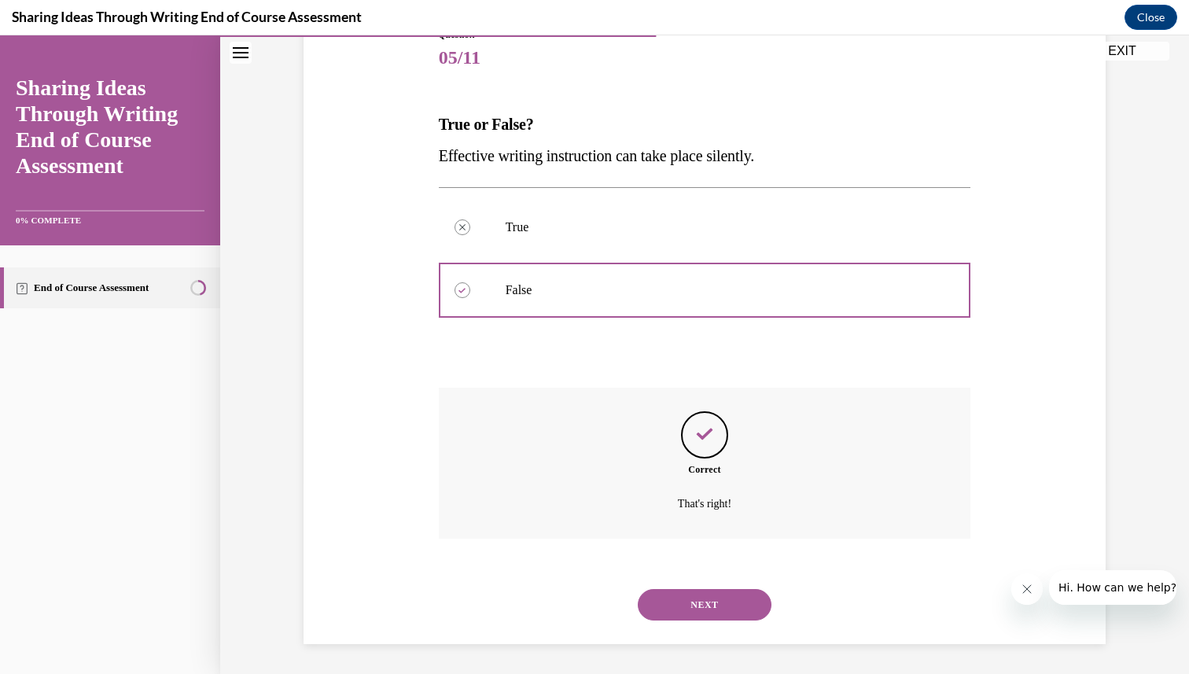
scroll to position [193, 0]
click at [691, 593] on button "NEXT" at bounding box center [705, 603] width 134 height 31
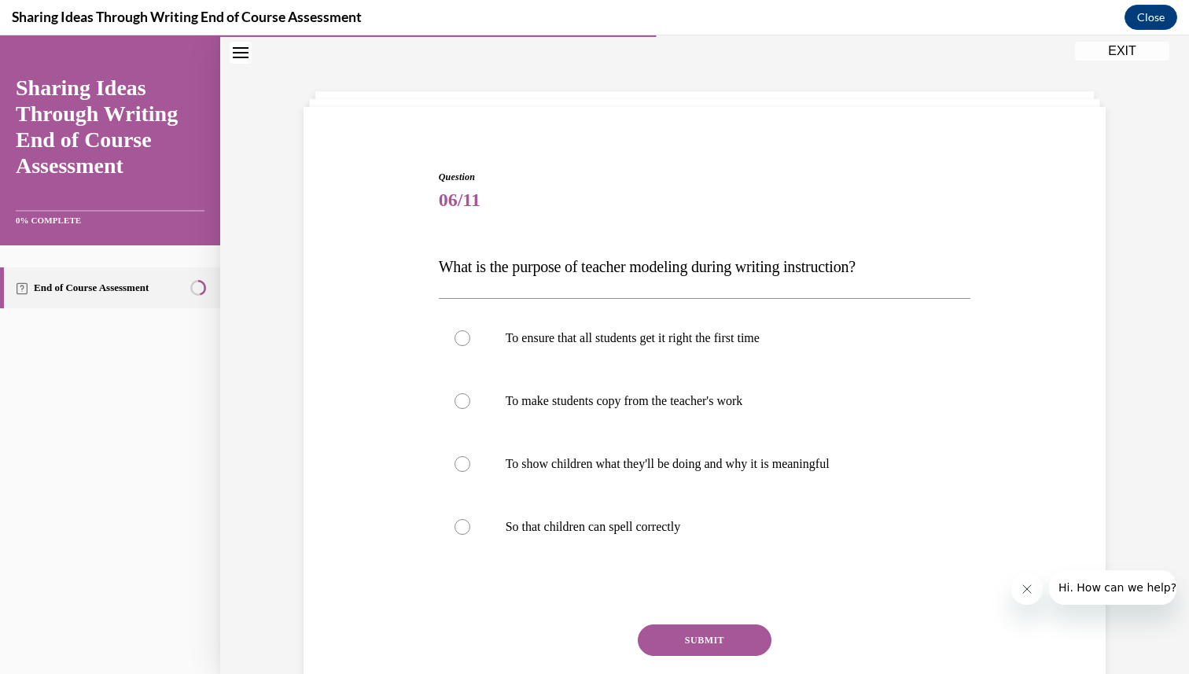
scroll to position [64, 0]
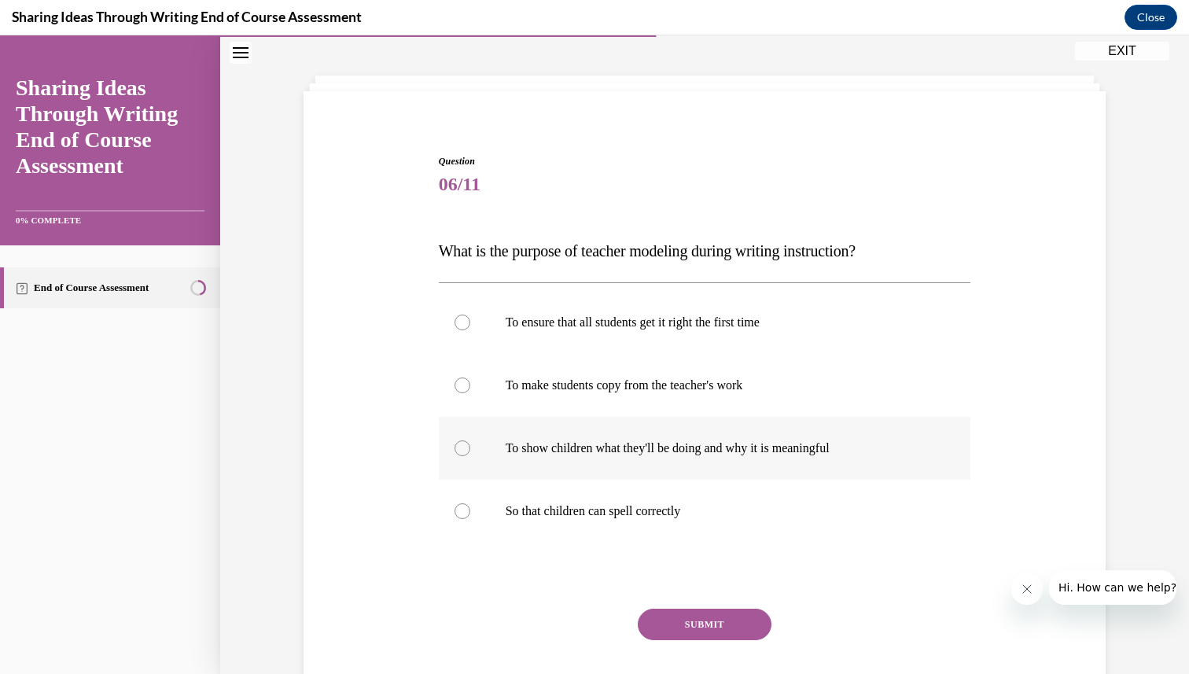
click at [688, 459] on label "To show children what they'll be doing and why it is meaningful" at bounding box center [705, 448] width 533 height 63
click at [470, 456] on input "To show children what they'll be doing and why it is meaningful" at bounding box center [463, 448] width 16 height 16
radio input "true"
click at [688, 632] on button "SUBMIT" at bounding box center [705, 624] width 134 height 31
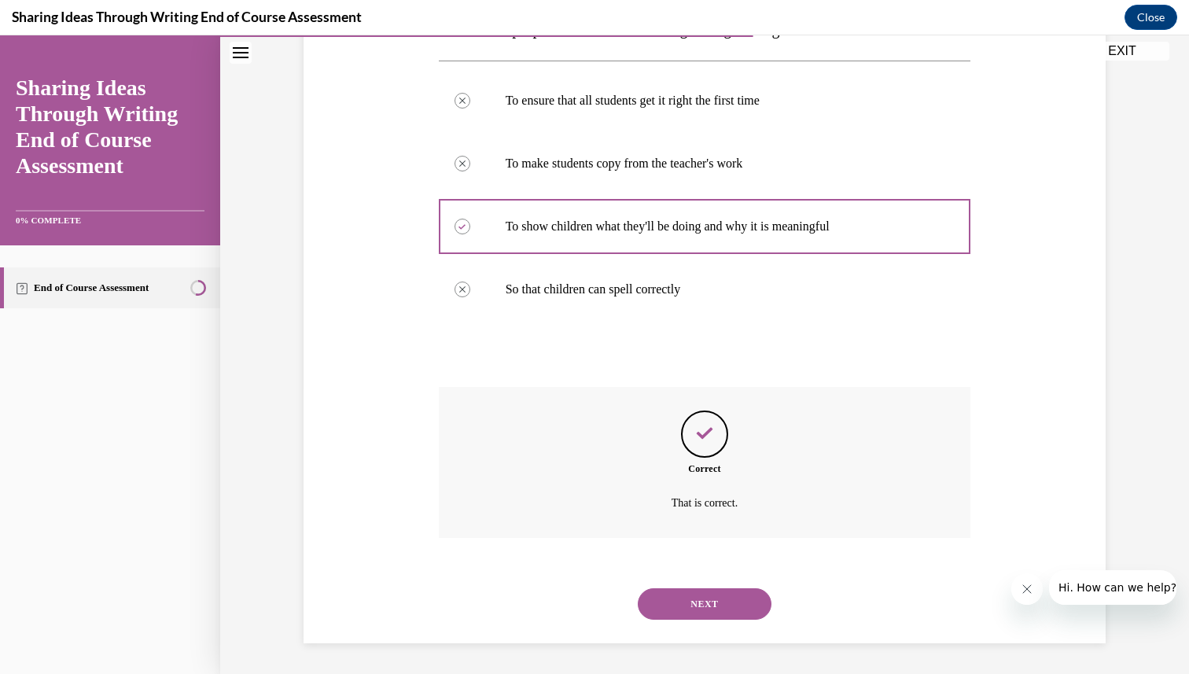
scroll to position [287, 0]
click at [684, 597] on button "NEXT" at bounding box center [705, 603] width 134 height 31
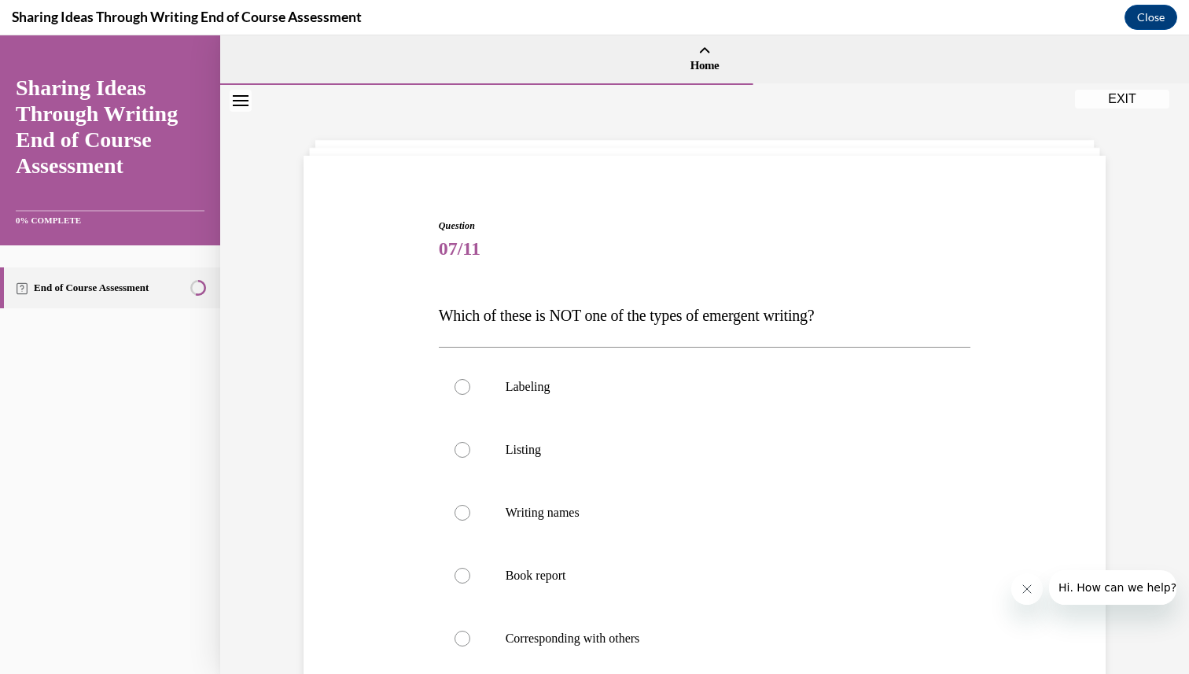
click at [639, 334] on div "Question 07/11 Which of these is NOT one of the types of emergent writing? Labe…" at bounding box center [705, 605] width 533 height 772
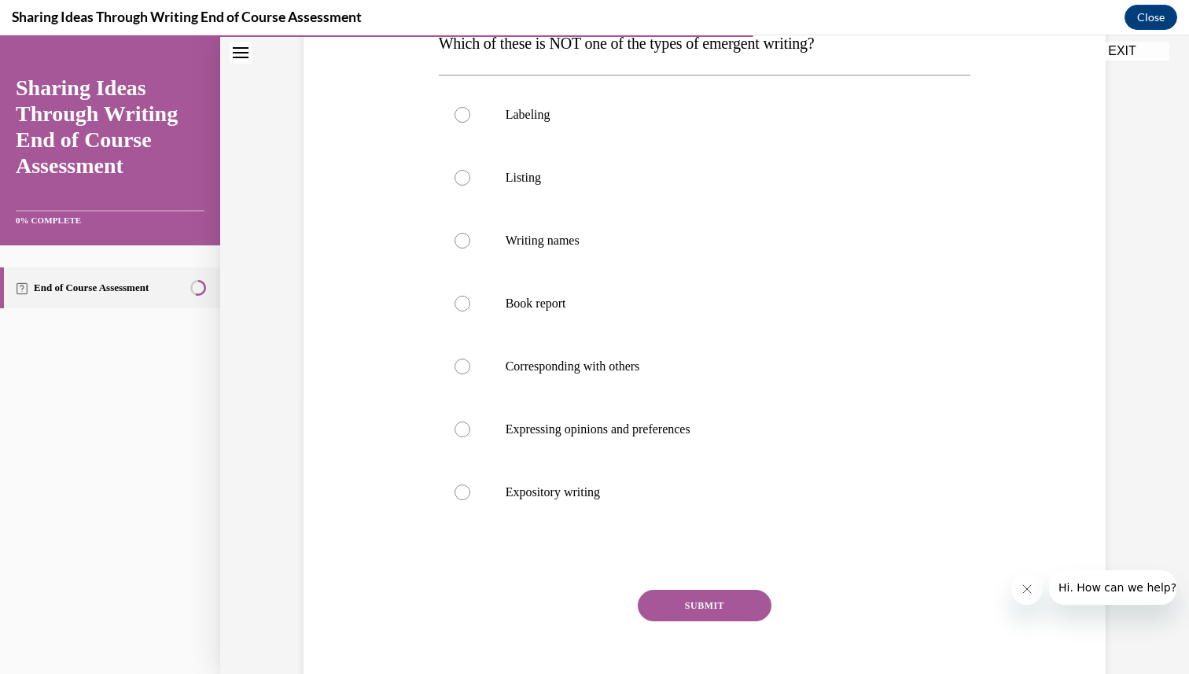
scroll to position [283, 0]
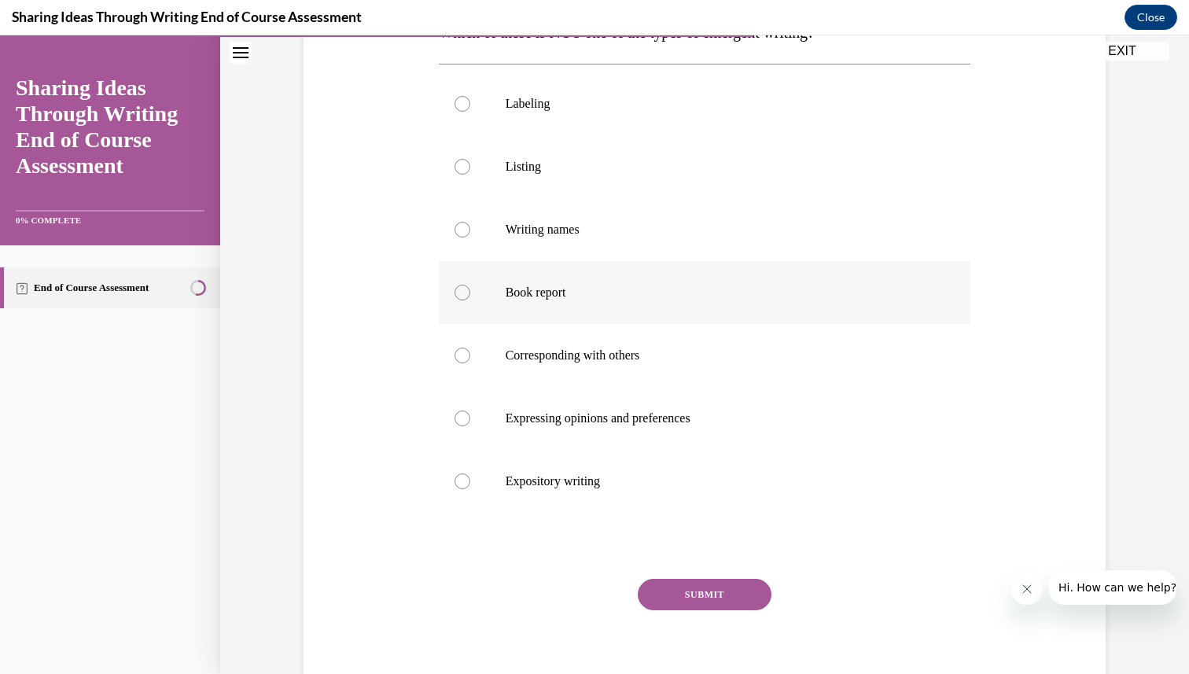
click at [614, 293] on p "Book report" at bounding box center [719, 293] width 426 height 16
click at [470, 293] on input "Book report" at bounding box center [463, 293] width 16 height 16
radio input "true"
click at [690, 595] on button "SUBMIT" at bounding box center [705, 594] width 134 height 31
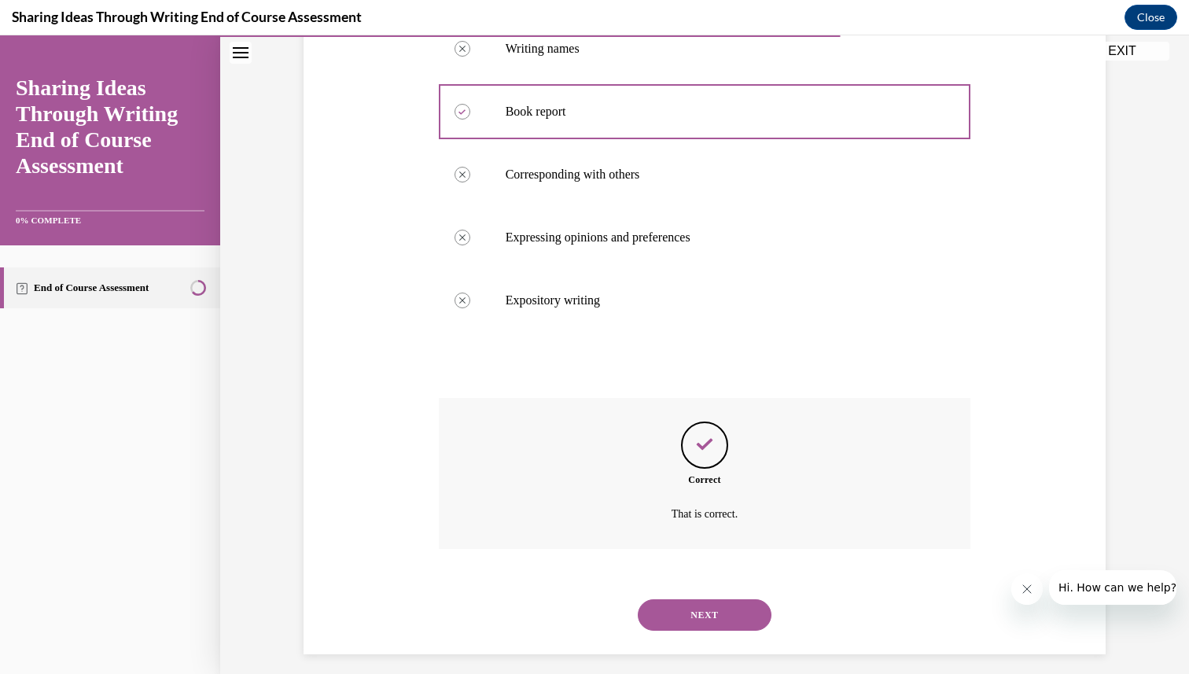
scroll to position [476, 0]
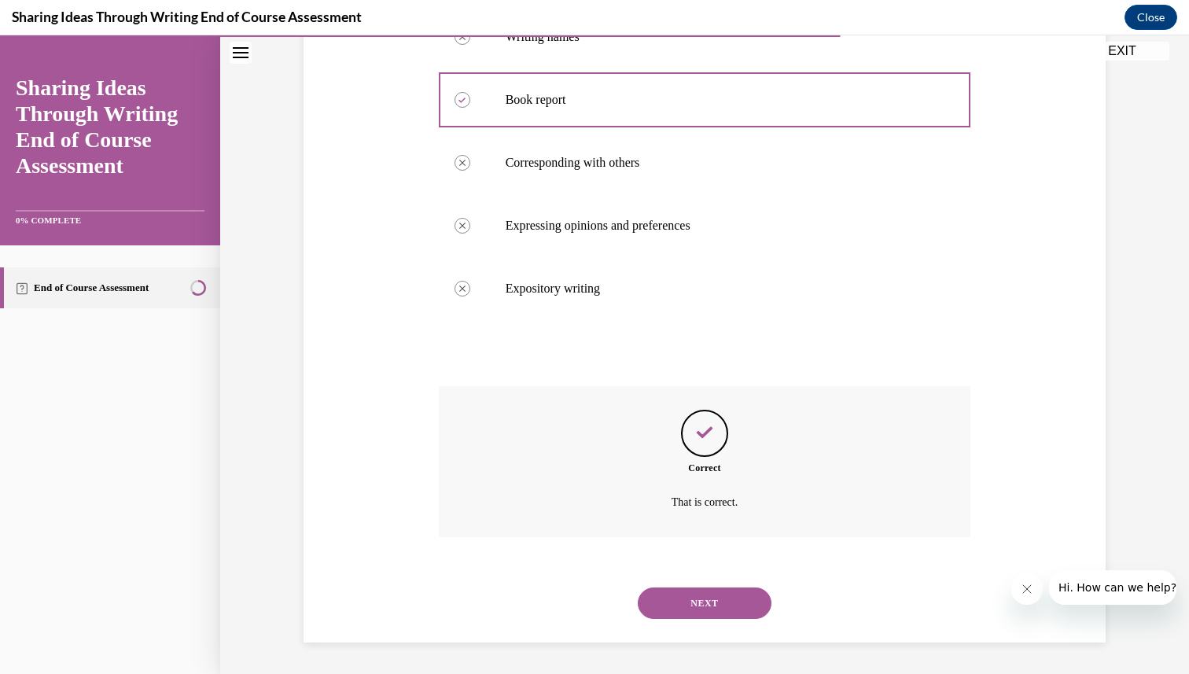
click at [689, 595] on button "NEXT" at bounding box center [705, 603] width 134 height 31
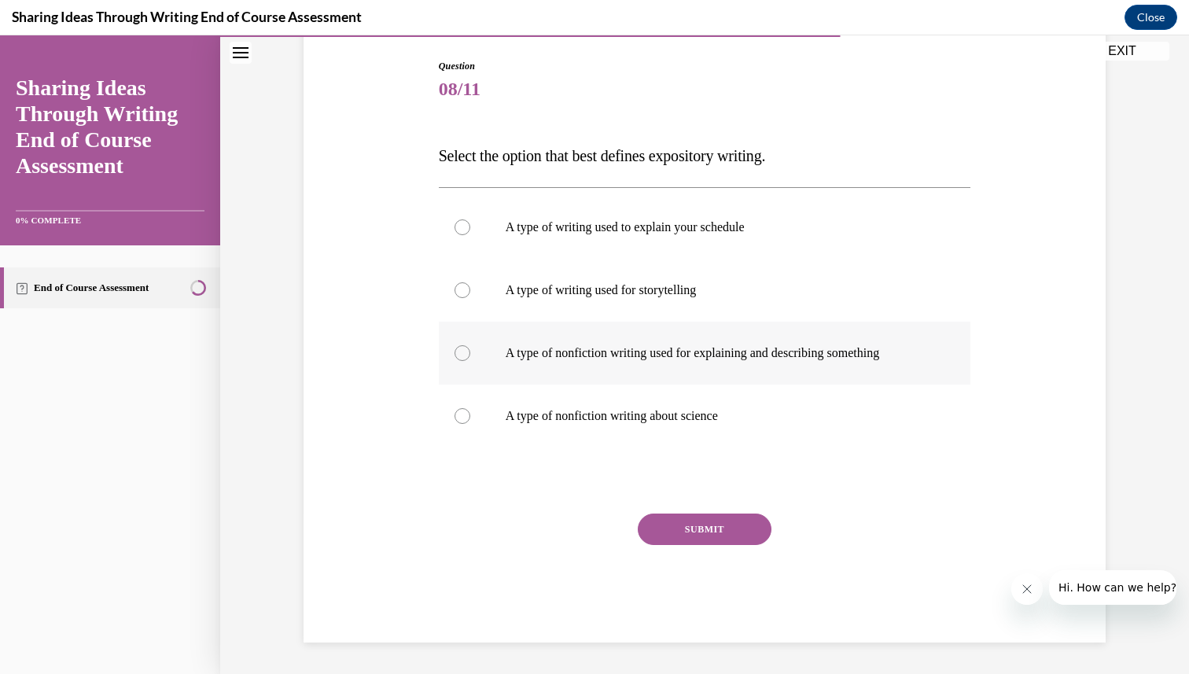
click at [659, 360] on p "A type of nonfiction writing used for explaining and describing something" at bounding box center [719, 353] width 426 height 16
click at [470, 360] on input "A type of nonfiction writing used for explaining and describing something" at bounding box center [463, 353] width 16 height 16
radio input "true"
click at [699, 529] on button "SUBMIT" at bounding box center [705, 529] width 134 height 31
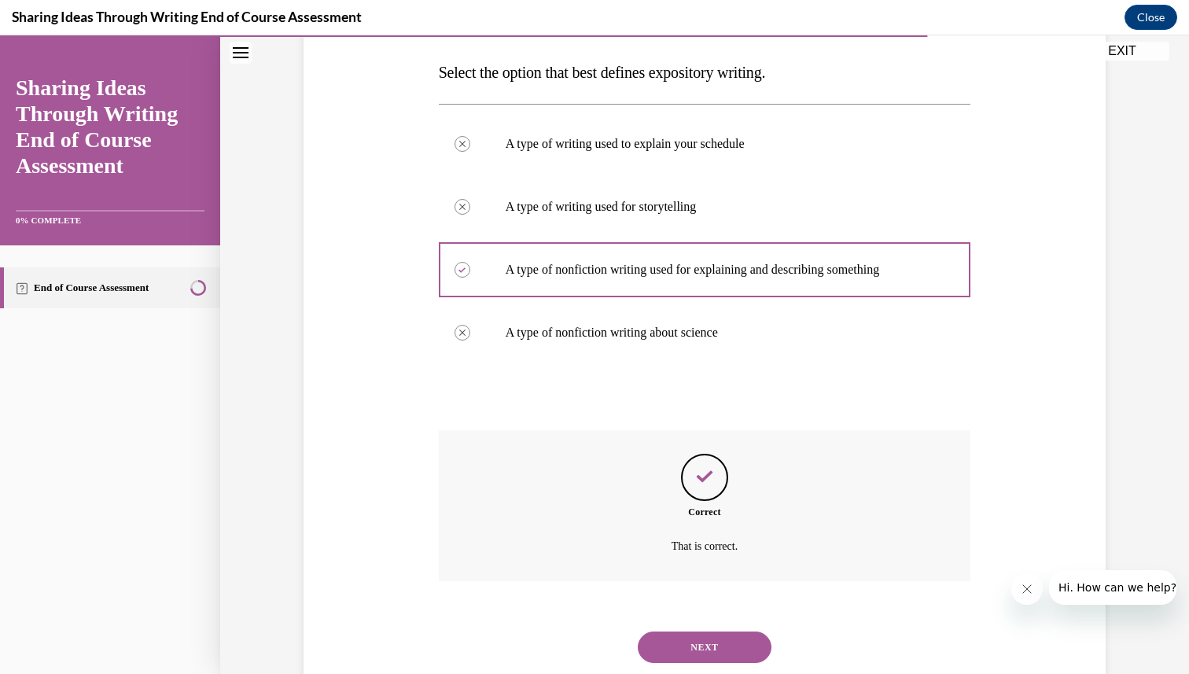
scroll to position [287, 0]
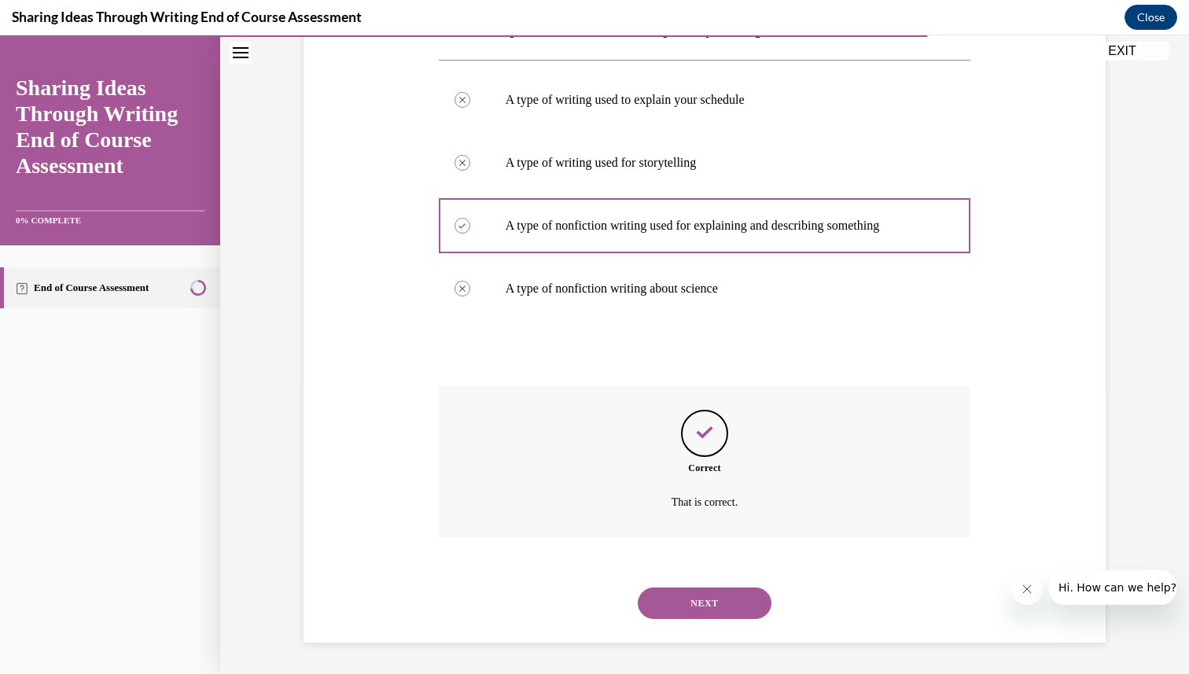
click at [693, 601] on button "NEXT" at bounding box center [705, 603] width 134 height 31
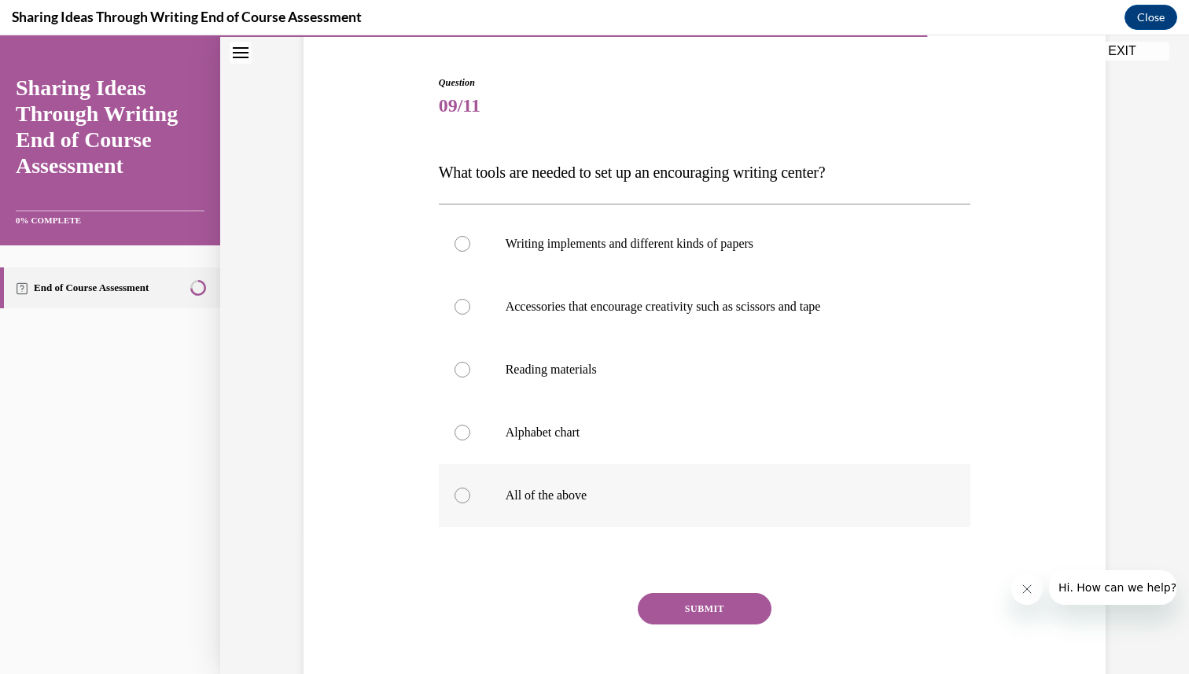
scroll to position [157, 0]
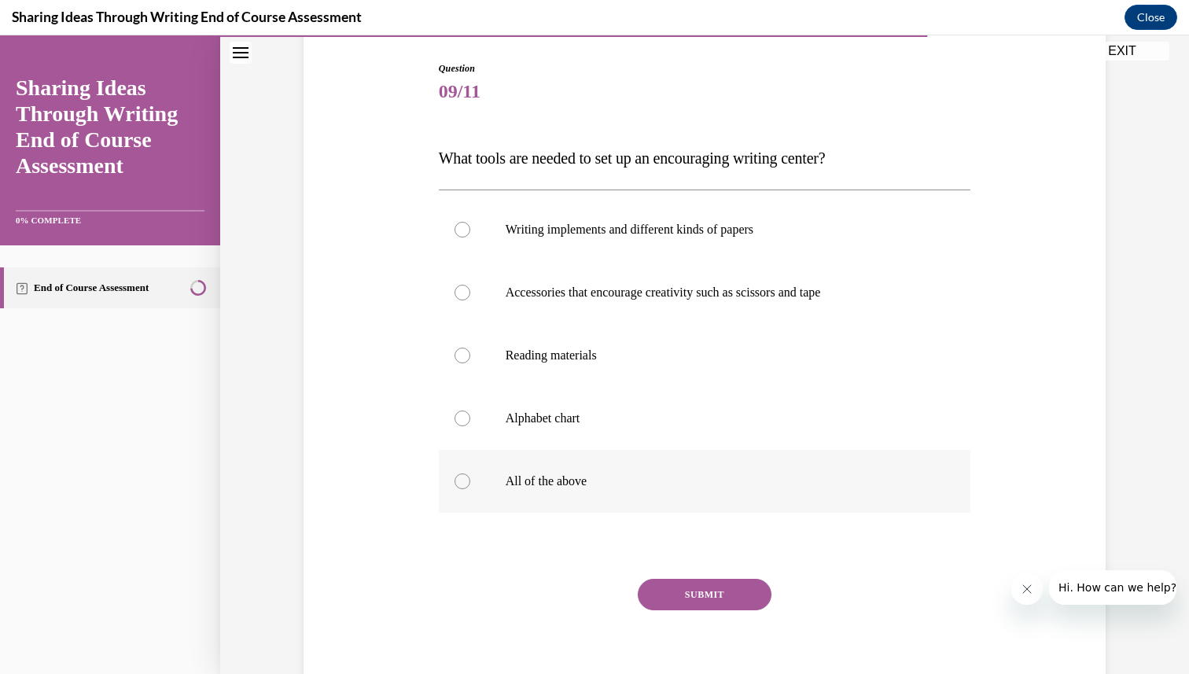
click at [659, 499] on label "All of the above" at bounding box center [705, 481] width 533 height 63
click at [470, 489] on input "All of the above" at bounding box center [463, 482] width 16 height 16
radio input "true"
click at [698, 599] on button "SUBMIT" at bounding box center [705, 594] width 134 height 31
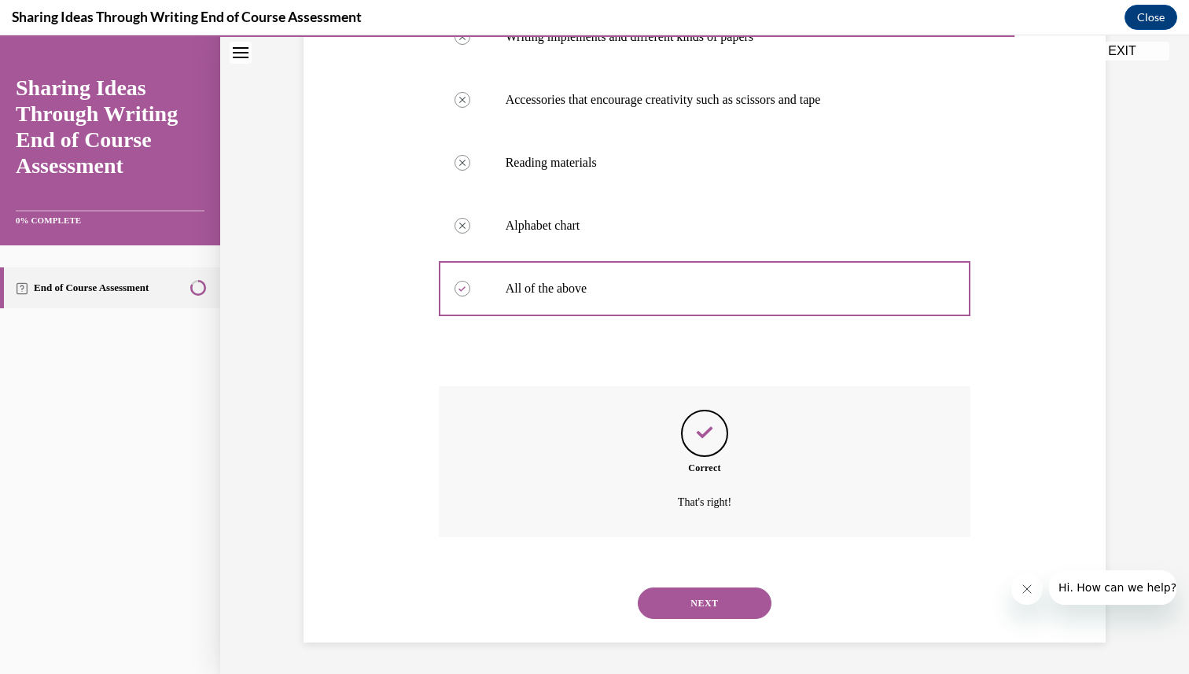
click at [698, 599] on button "NEXT" at bounding box center [705, 603] width 134 height 31
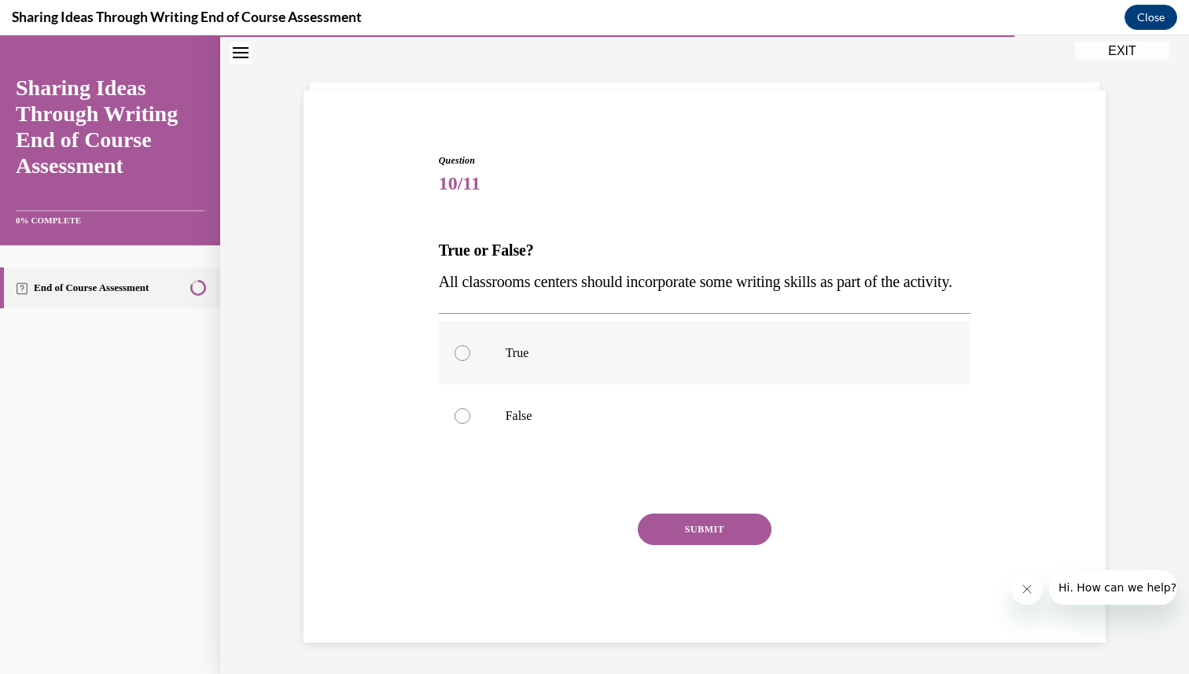
click at [649, 329] on label "True" at bounding box center [705, 353] width 533 height 63
click at [470, 345] on input "True" at bounding box center [463, 353] width 16 height 16
radio input "true"
click at [673, 532] on button "SUBMIT" at bounding box center [705, 529] width 134 height 31
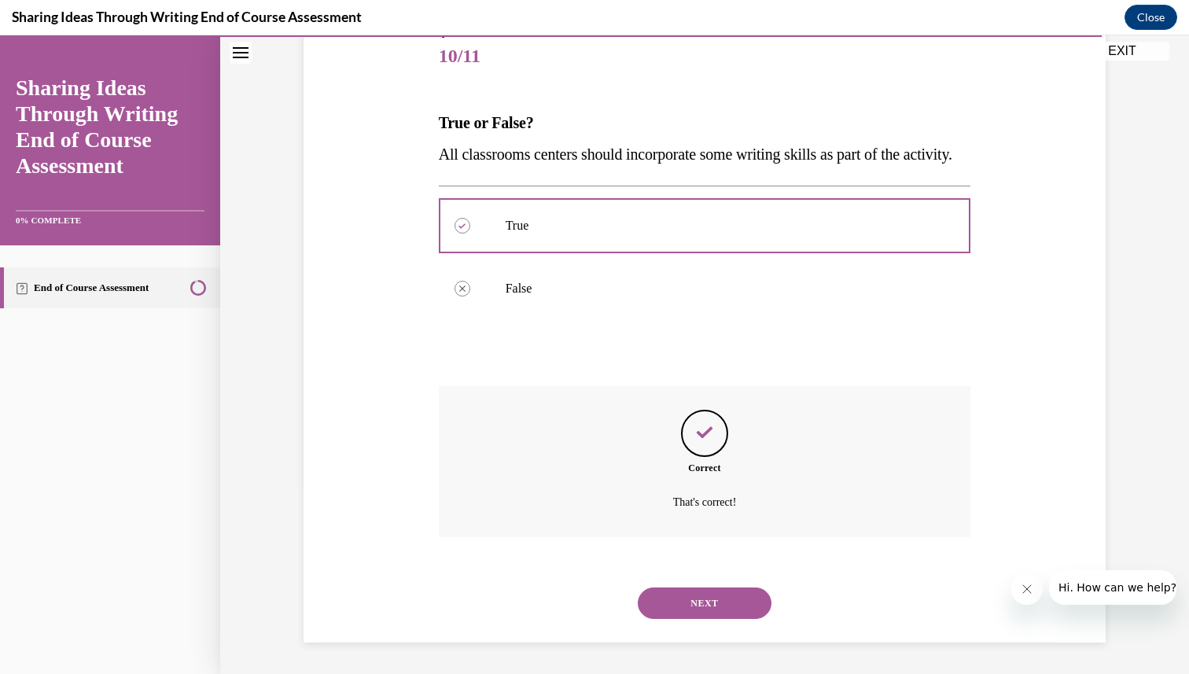
scroll to position [224, 0]
click at [688, 595] on button "NEXT" at bounding box center [705, 603] width 134 height 31
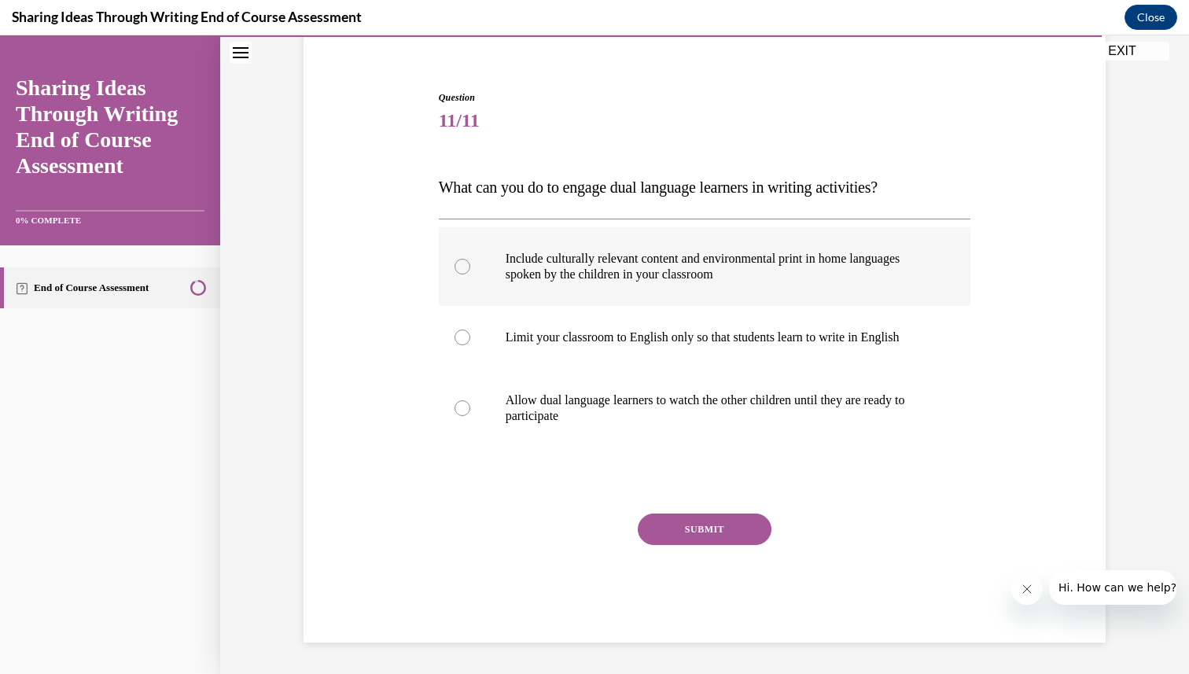
click at [610, 289] on label "Include culturally relevant content and environmental print in home languages s…" at bounding box center [705, 266] width 533 height 79
click at [470, 275] on input "Include culturally relevant content and environmental print in home languages s…" at bounding box center [463, 267] width 16 height 16
radio input "true"
click at [665, 526] on button "SUBMIT" at bounding box center [705, 529] width 134 height 31
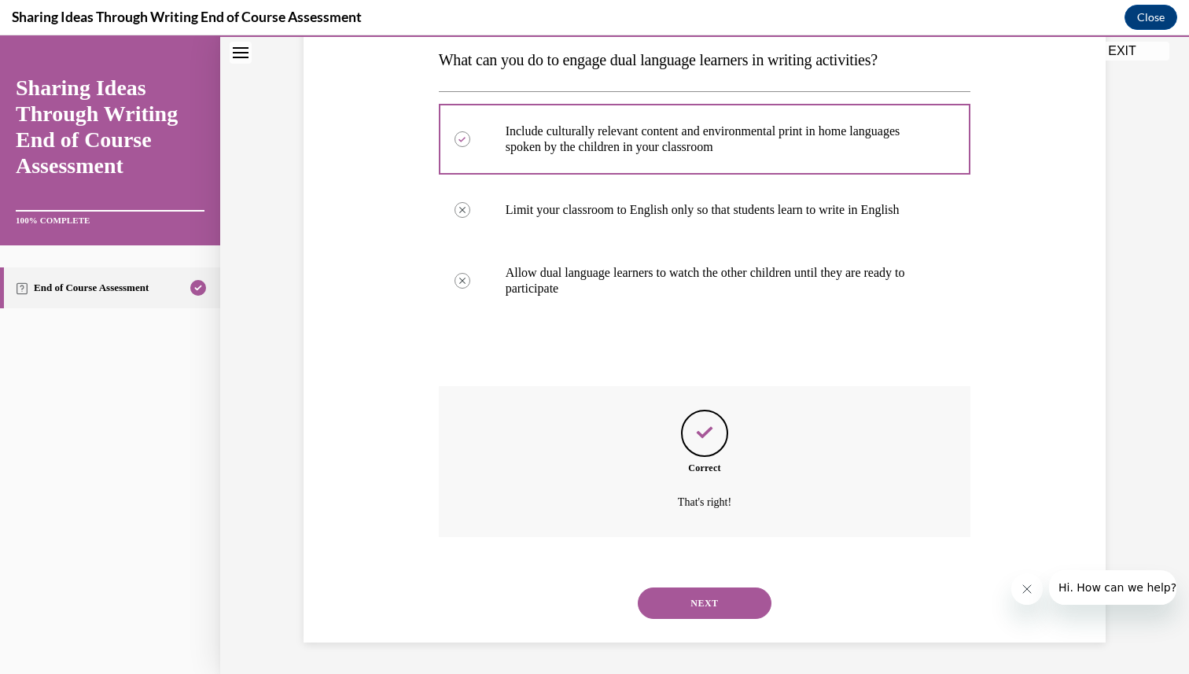
click at [696, 605] on button "NEXT" at bounding box center [705, 603] width 134 height 31
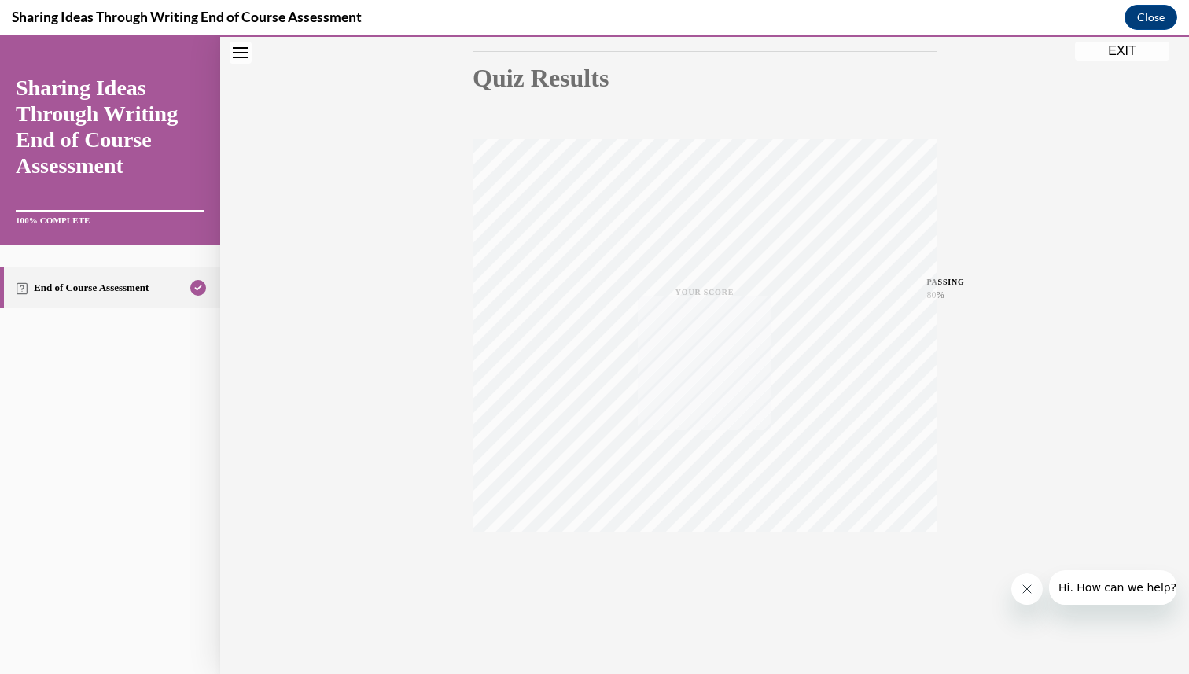
scroll to position [168, 0]
click at [1122, 55] on button "EXIT" at bounding box center [1122, 51] width 94 height 19
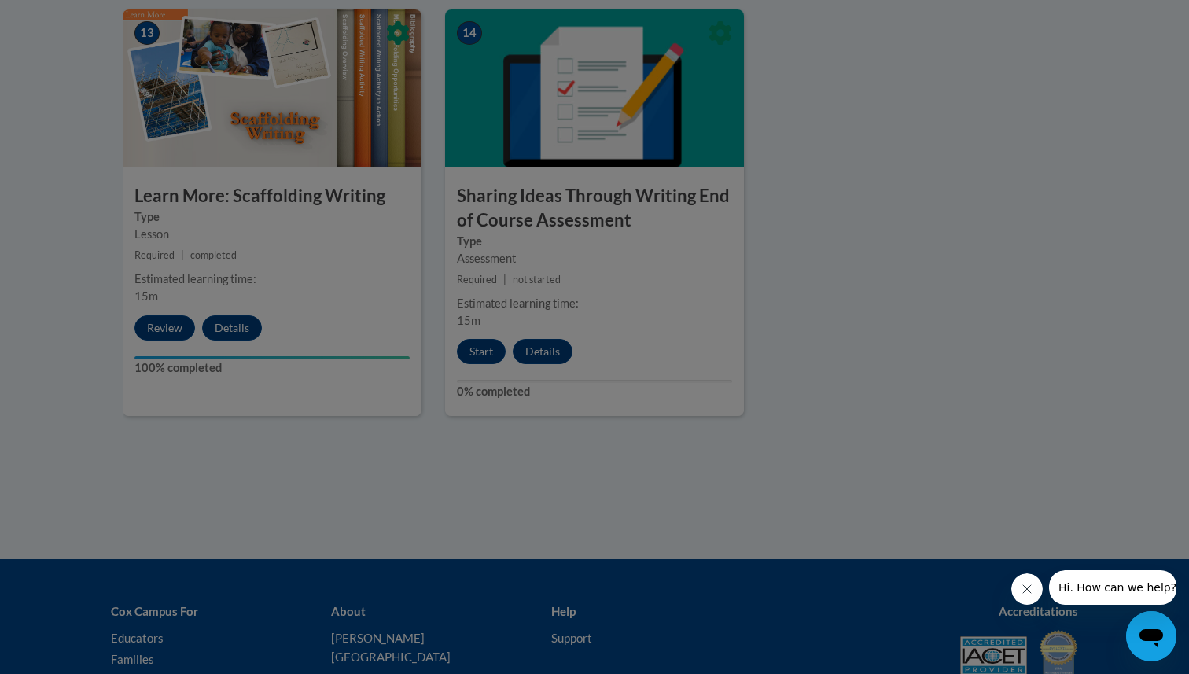
scroll to position [2265, 0]
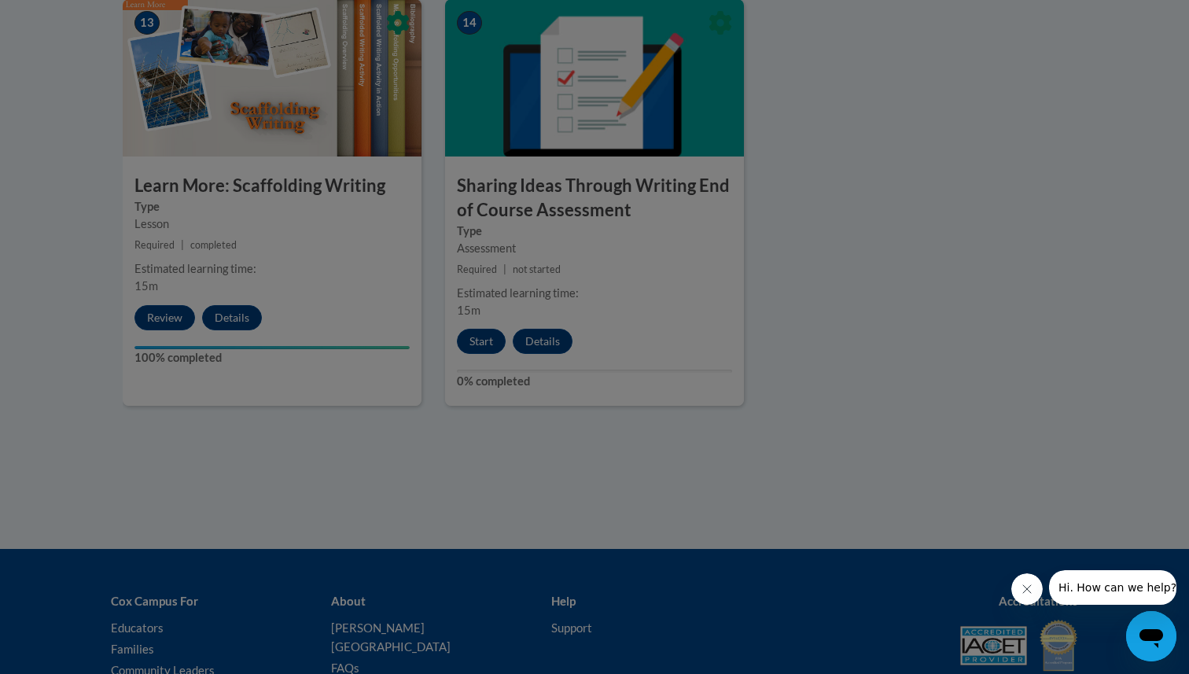
click at [824, 360] on div at bounding box center [594, 337] width 1189 height 674
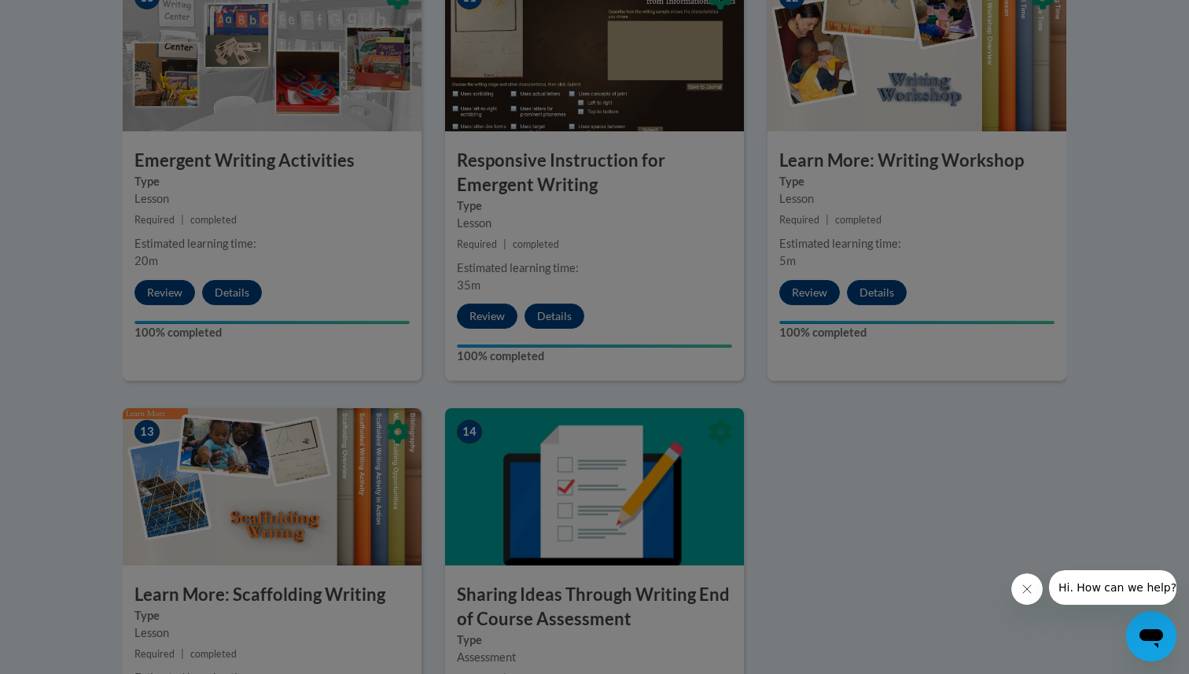
scroll to position [1856, 0]
